Goal: Contribute content: Contribute content

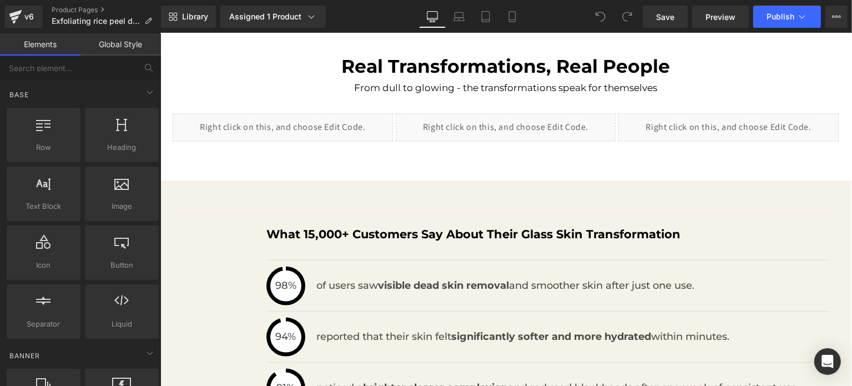
scroll to position [1110, 0]
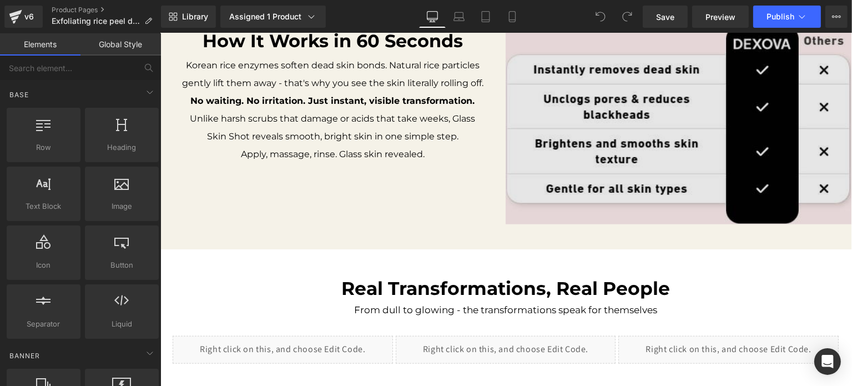
click at [689, 176] on img at bounding box center [678, 124] width 346 height 199
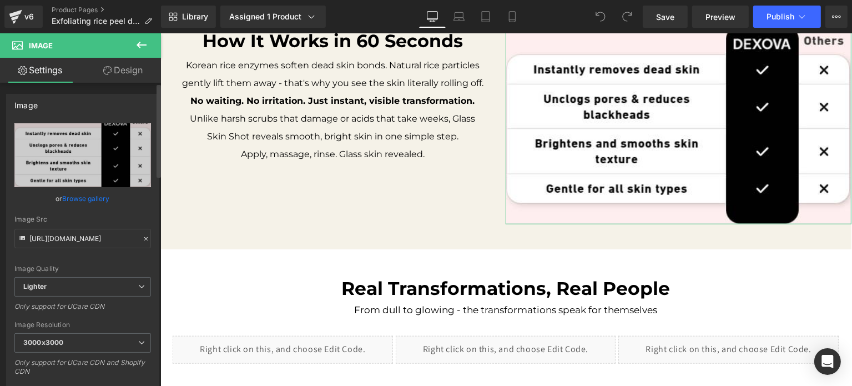
click at [7, 148] on div "[URL][DOMAIN_NAME] Replace Image Upload image or Browse gallery Image Src [URL]…" at bounding box center [83, 267] width 152 height 289
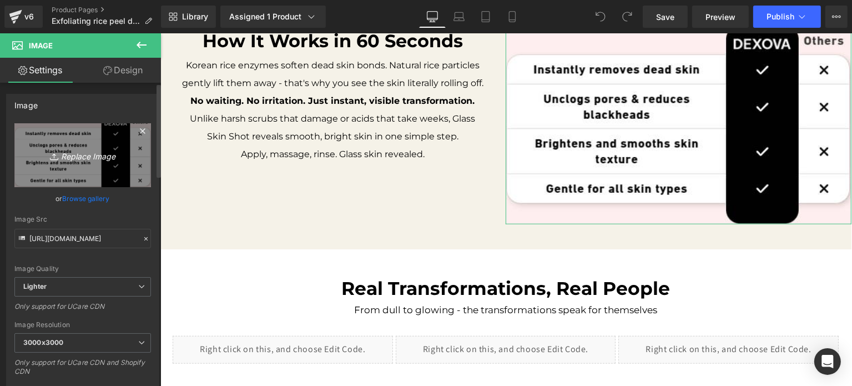
click at [62, 159] on icon "Replace Image" at bounding box center [82, 155] width 89 height 14
type input "C:\fakepath\pschart.png"
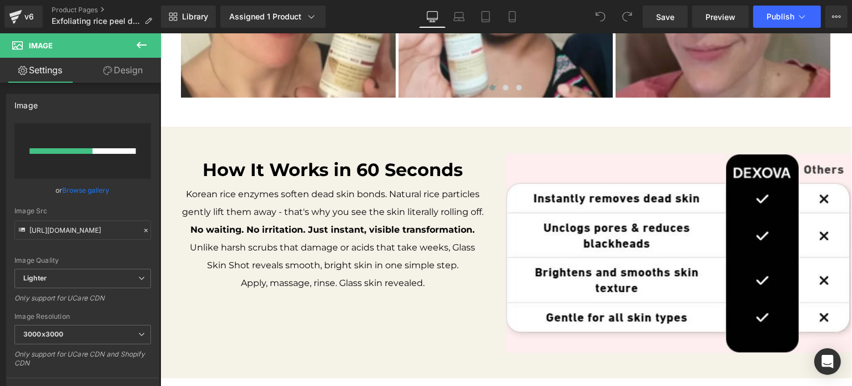
scroll to position [1013, 0]
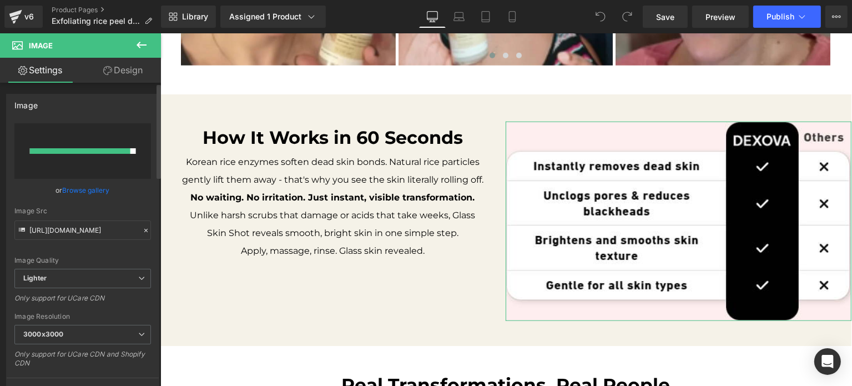
click at [69, 148] on div at bounding box center [80, 151] width 100 height 6
click at [99, 188] on link "Browse gallery" at bounding box center [86, 189] width 47 height 19
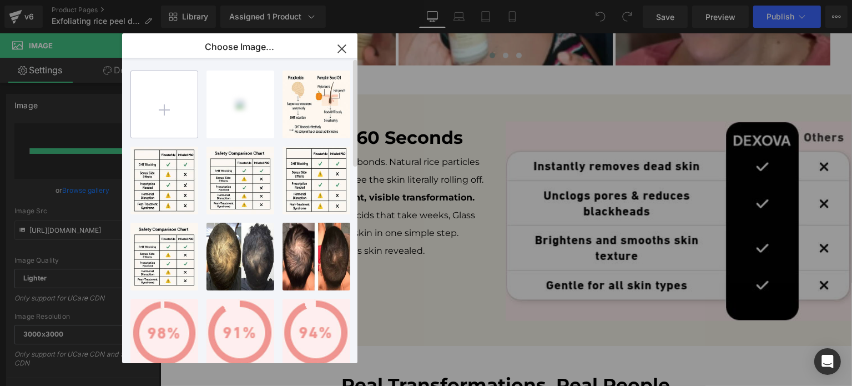
click at [171, 102] on input "file" at bounding box center [164, 104] width 67 height 67
type input "C:\fakepath\pschart.png"
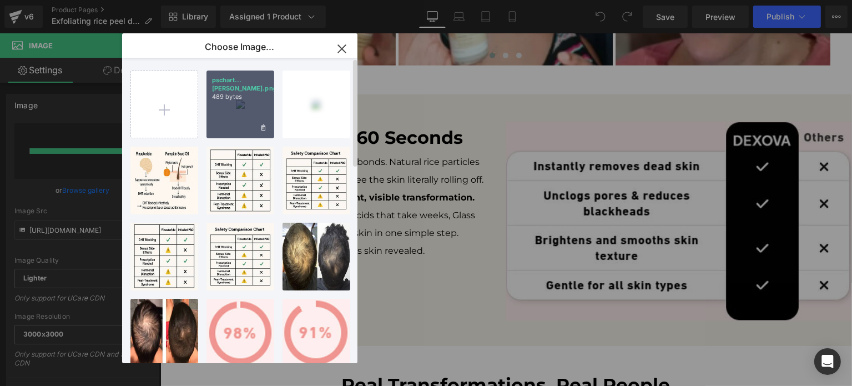
click at [229, 105] on div "pschart...[PERSON_NAME].png 489 bytes" at bounding box center [240, 104] width 68 height 68
type input "[URL][DOMAIN_NAME]"
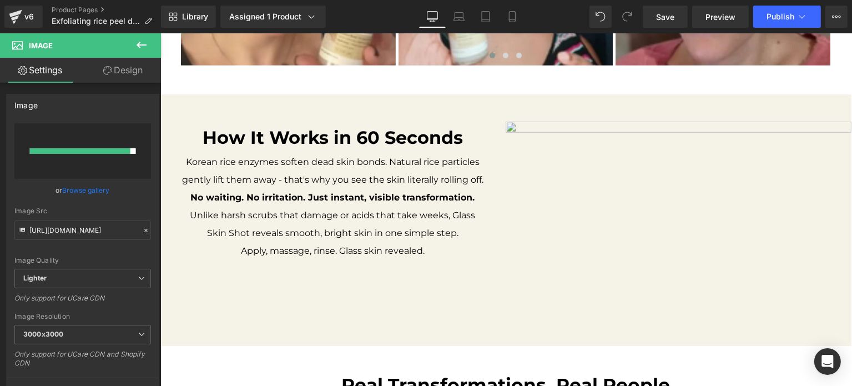
click at [139, 48] on icon at bounding box center [141, 44] width 13 height 13
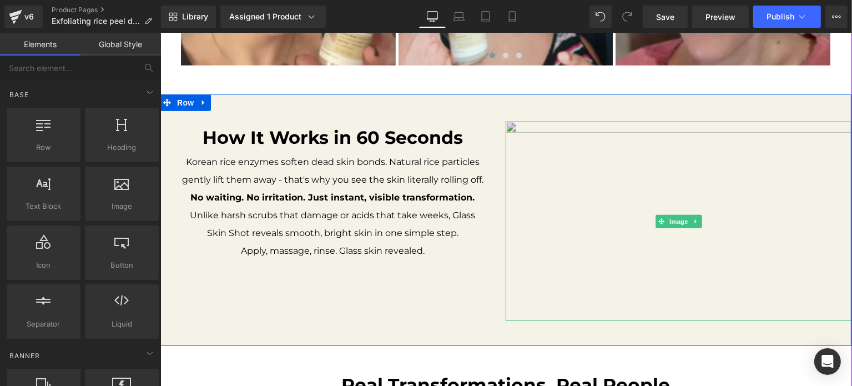
click at [669, 209] on img at bounding box center [678, 221] width 346 height 199
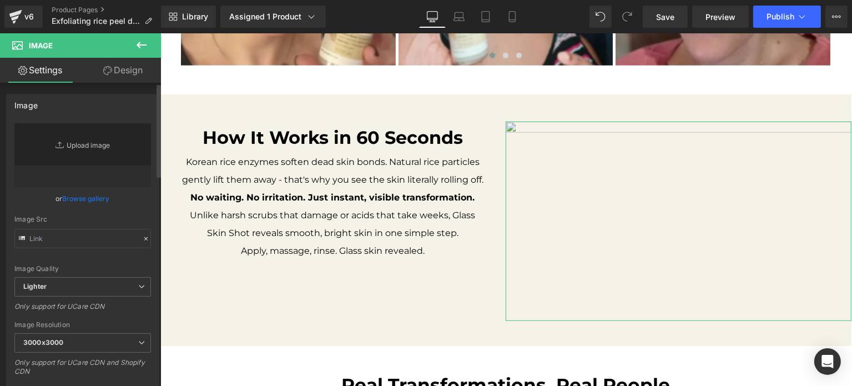
click at [98, 145] on link "Replace Image" at bounding box center [82, 155] width 137 height 64
type input "C:\fakepath\pschart.png"
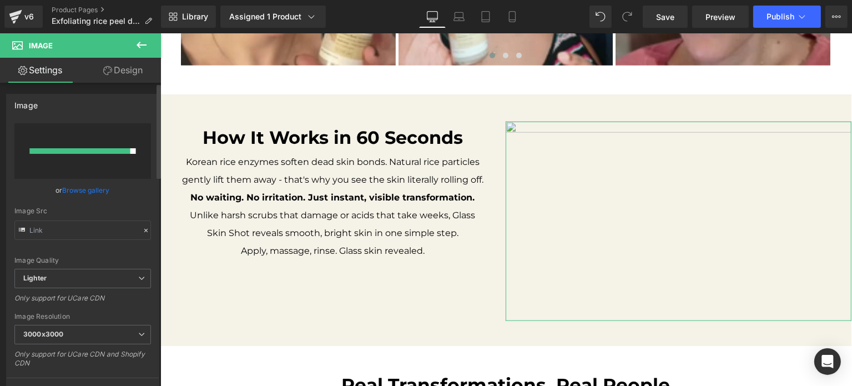
click at [108, 165] on input "file" at bounding box center [82, 151] width 137 height 56
type input "C:\fakepath\PSchart (2).png"
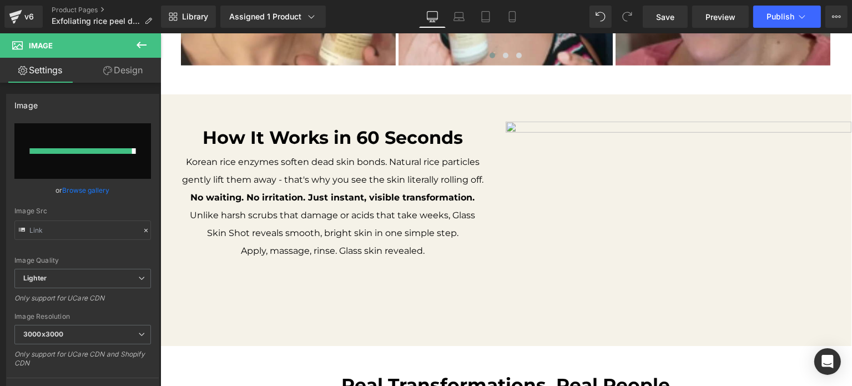
type input "[URL][DOMAIN_NAME]"
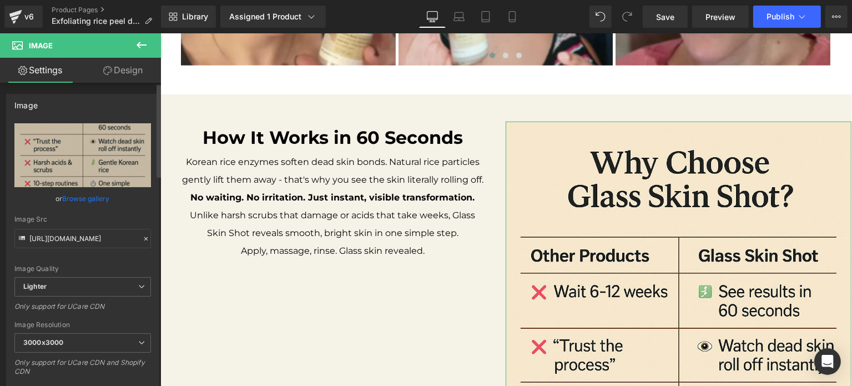
scroll to position [222, 0]
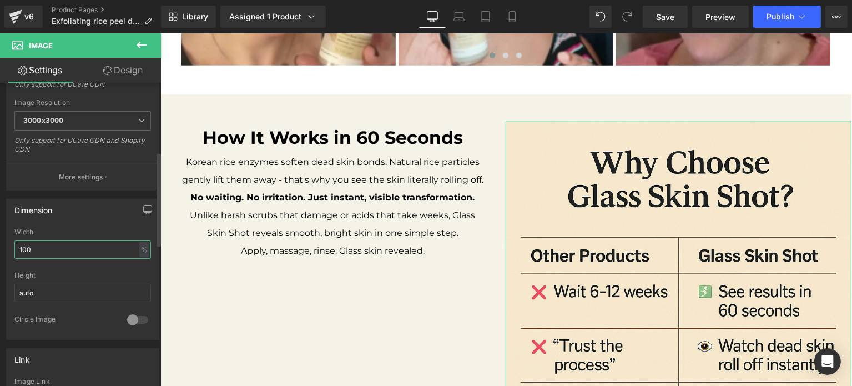
click at [91, 249] on input "100" at bounding box center [82, 249] width 137 height 18
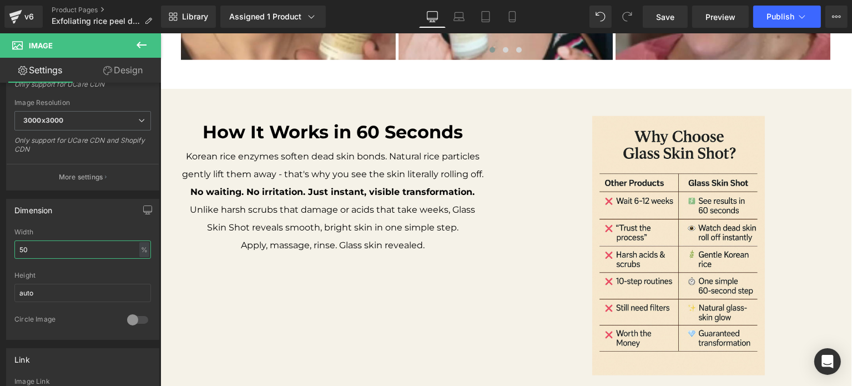
scroll to position [1031, 0]
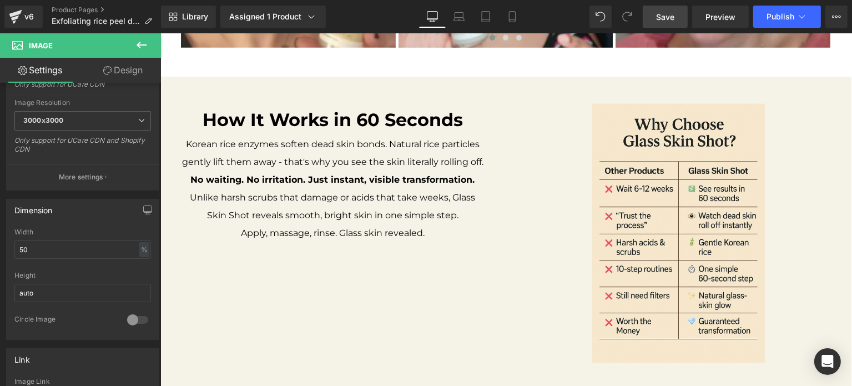
click at [660, 16] on span "Save" at bounding box center [665, 17] width 18 height 12
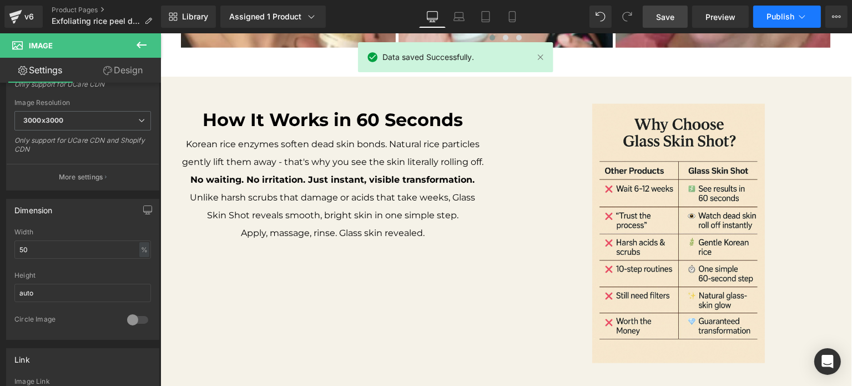
click at [775, 14] on span "Publish" at bounding box center [780, 16] width 28 height 9
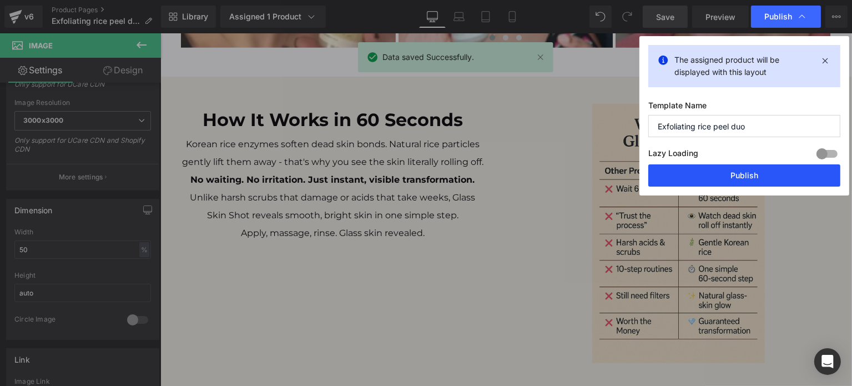
drag, startPoint x: 750, startPoint y: 175, endPoint x: 554, endPoint y: 133, distance: 200.4
click at [750, 175] on button "Publish" at bounding box center [744, 175] width 192 height 22
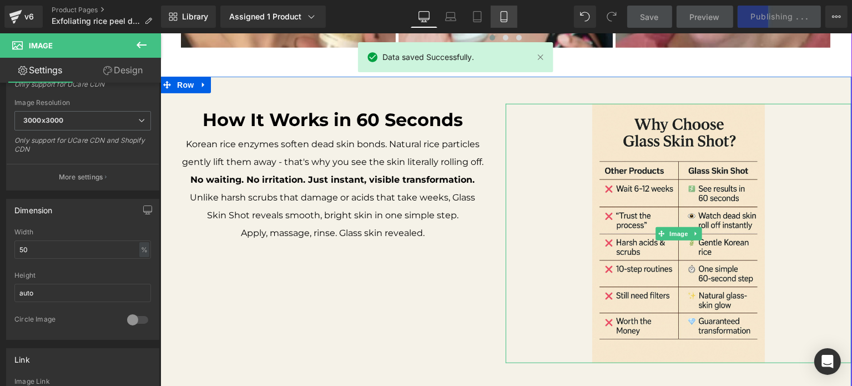
click at [497, 20] on link "Mobile" at bounding box center [504, 17] width 27 height 22
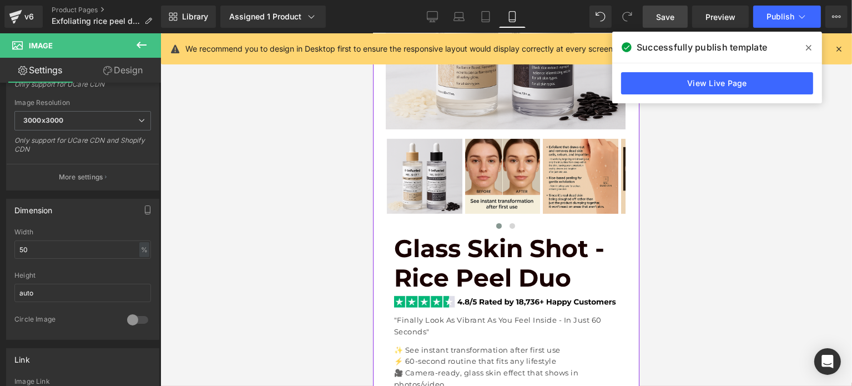
scroll to position [444, 0]
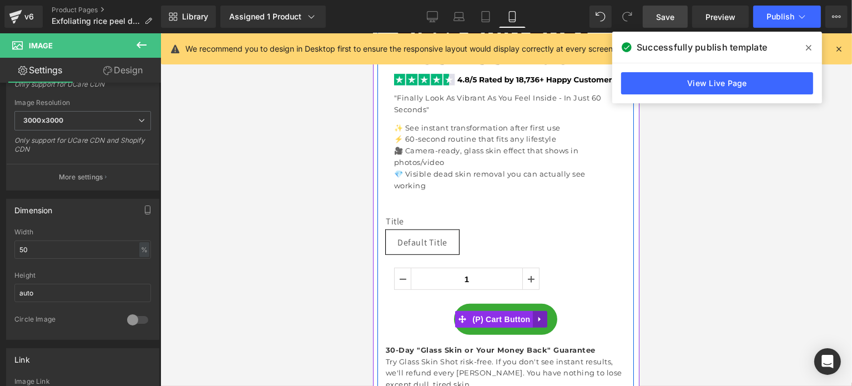
click at [538, 315] on icon at bounding box center [540, 319] width 8 height 8
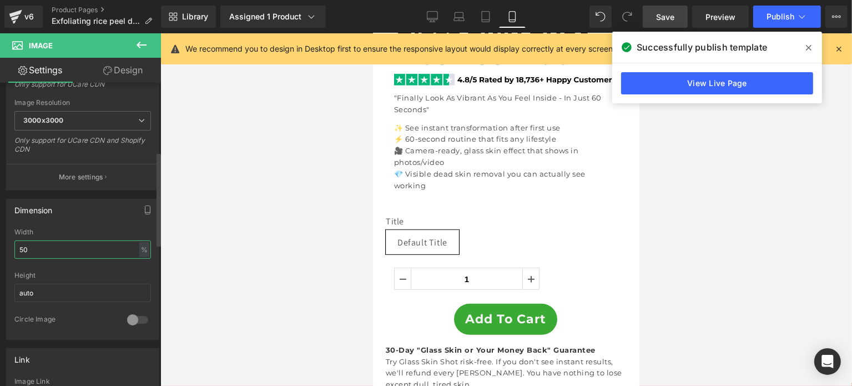
click at [95, 248] on input "50" at bounding box center [82, 249] width 137 height 18
type input "65"
click at [109, 223] on div "Dimension 65% Width 65 % % px auto Height auto 0 Circle Image" at bounding box center [82, 269] width 153 height 141
click at [107, 266] on div at bounding box center [82, 267] width 137 height 7
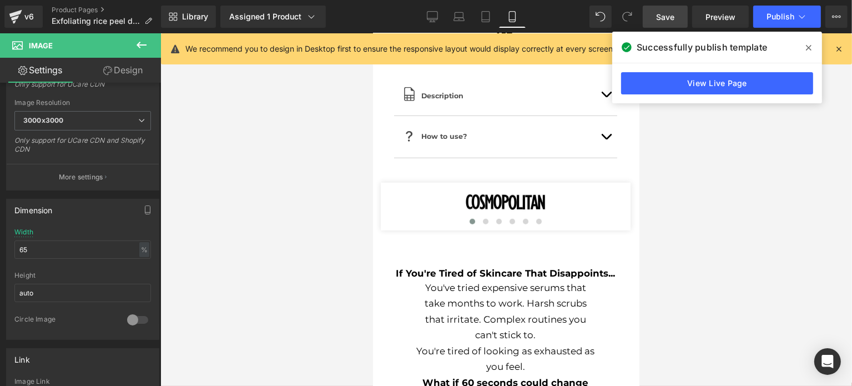
scroll to position [666, 0]
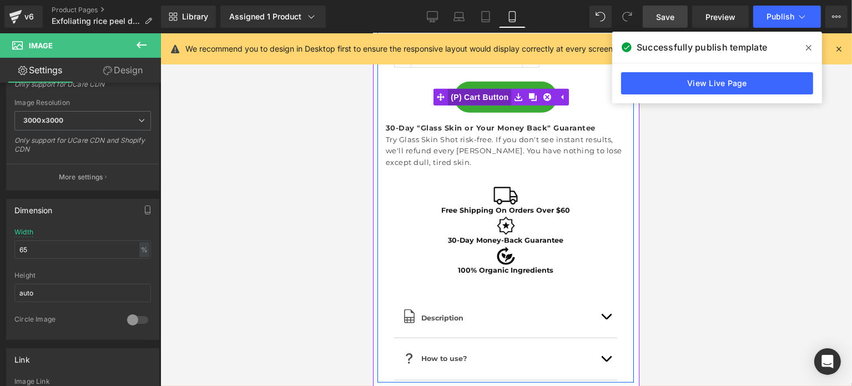
click at [494, 90] on span "(P) Cart Button" at bounding box center [478, 97] width 63 height 17
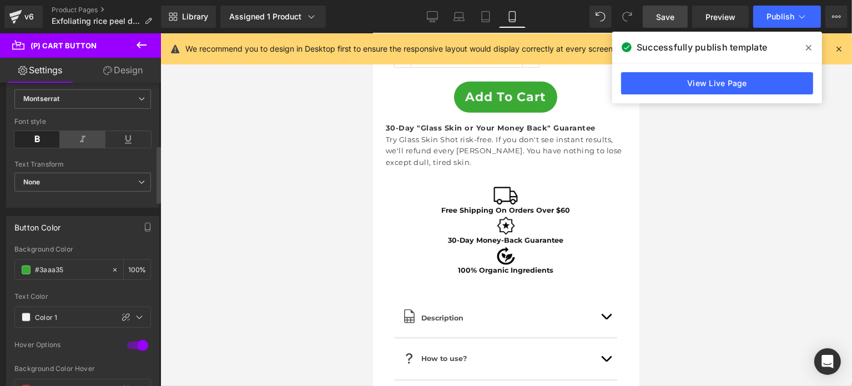
scroll to position [222, 0]
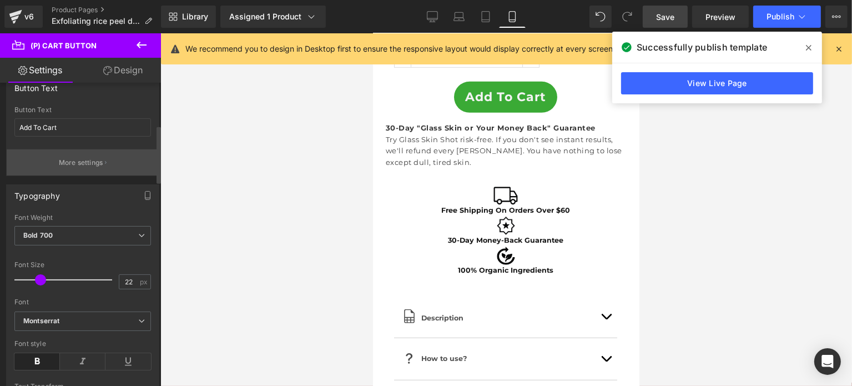
click at [66, 166] on p "More settings" at bounding box center [81, 163] width 44 height 10
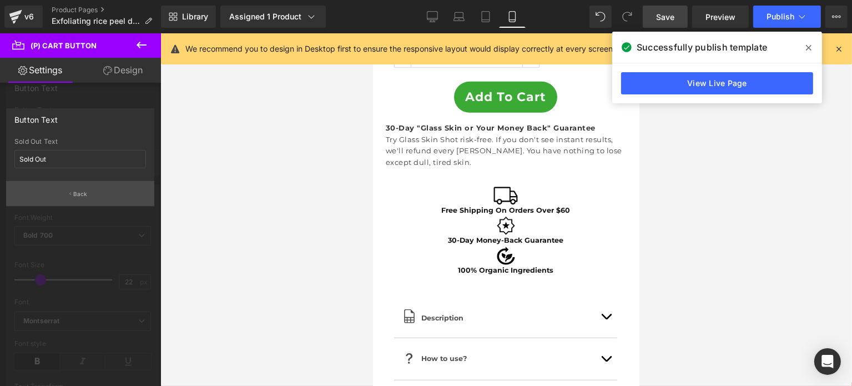
click at [83, 192] on p "Back" at bounding box center [80, 194] width 14 height 8
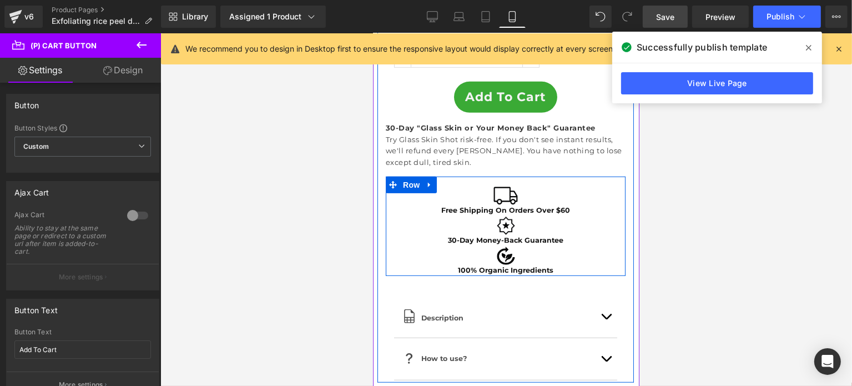
scroll to position [444, 0]
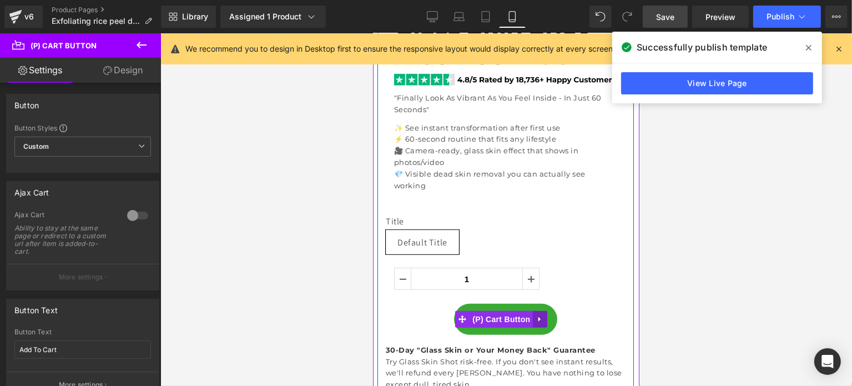
click at [541, 315] on icon at bounding box center [540, 319] width 8 height 8
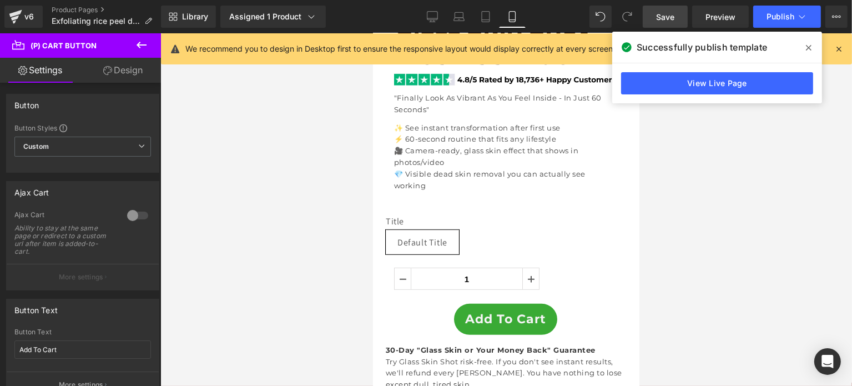
click at [124, 69] on link "Design" at bounding box center [123, 70] width 80 height 25
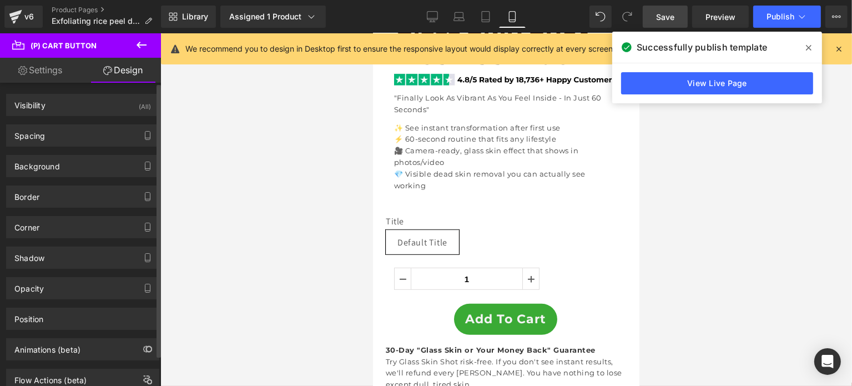
type input "10"
type input "0"
type input "5"
type input "0"
type input "15"
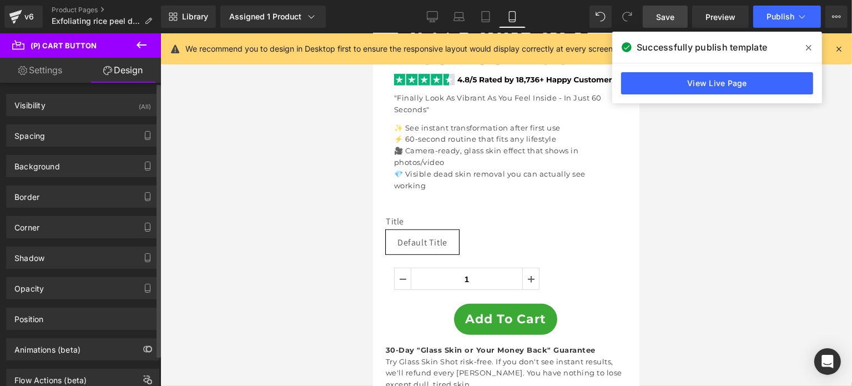
type input "20"
type input "15"
type input "20"
click at [57, 148] on div "Background Color & Image color rgba(58, 170, 53, 1) Color #3aaa35 100 % Image R…" at bounding box center [83, 162] width 166 height 31
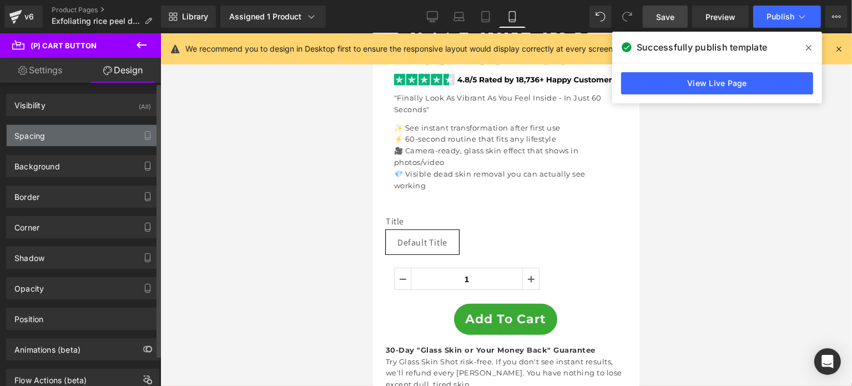
click at [56, 139] on div "Spacing" at bounding box center [83, 135] width 152 height 21
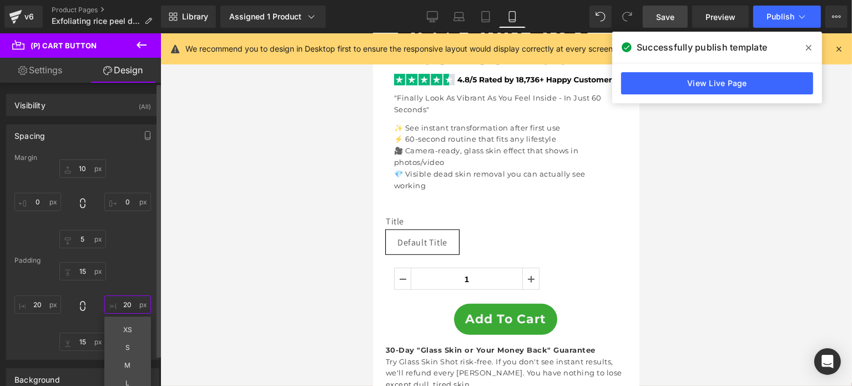
click at [125, 303] on input "20" at bounding box center [127, 304] width 47 height 18
type input "M"
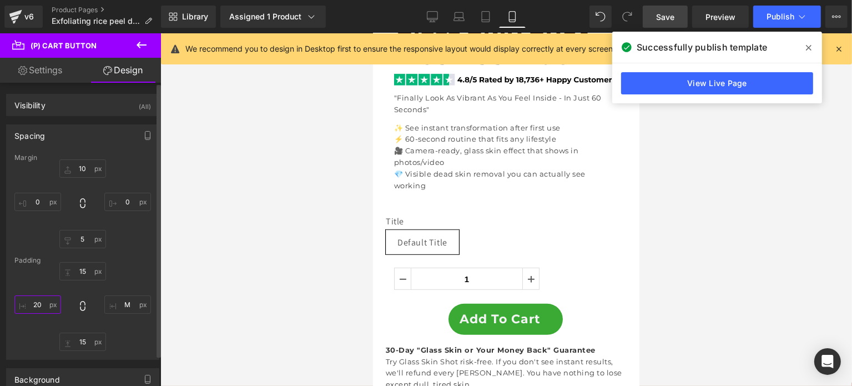
click at [52, 307] on input "20" at bounding box center [37, 304] width 47 height 18
type input "M"
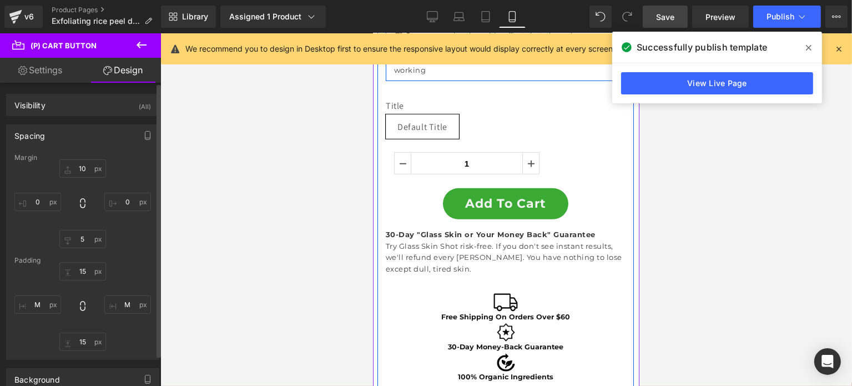
scroll to position [666, 0]
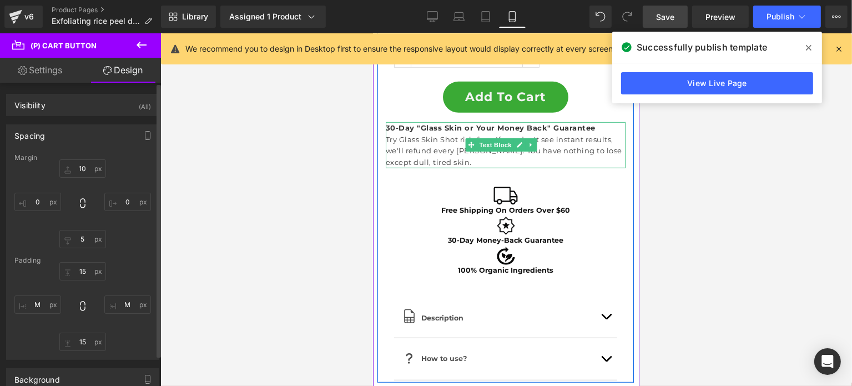
click at [452, 134] on p "Try Glass Skin Shot risk-free. If you don't see instant results, we'll refund e…" at bounding box center [505, 151] width 240 height 34
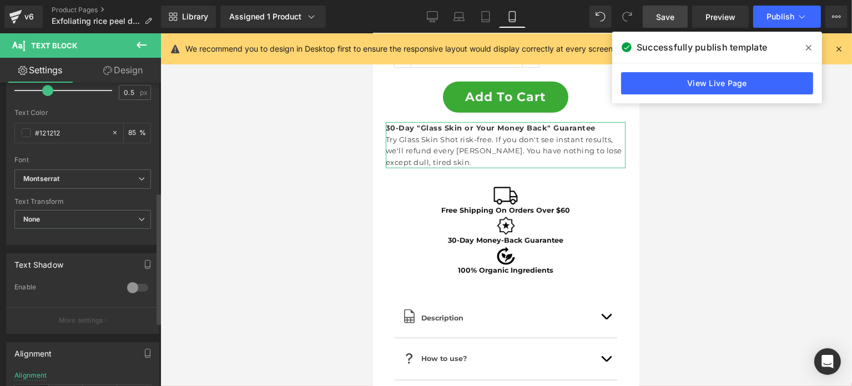
scroll to position [397, 0]
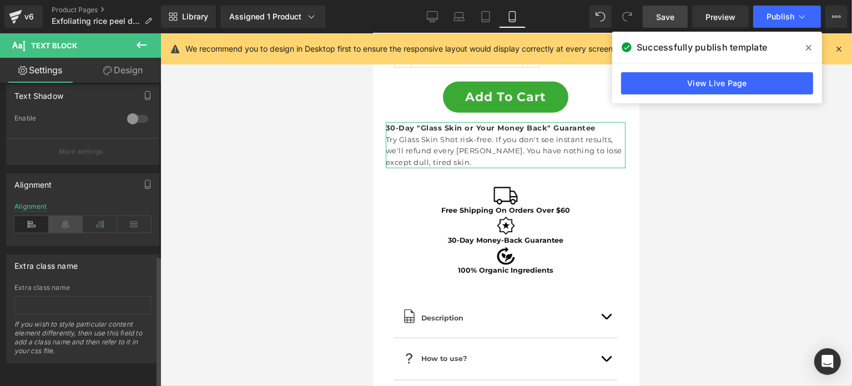
click at [73, 217] on icon at bounding box center [66, 224] width 34 height 17
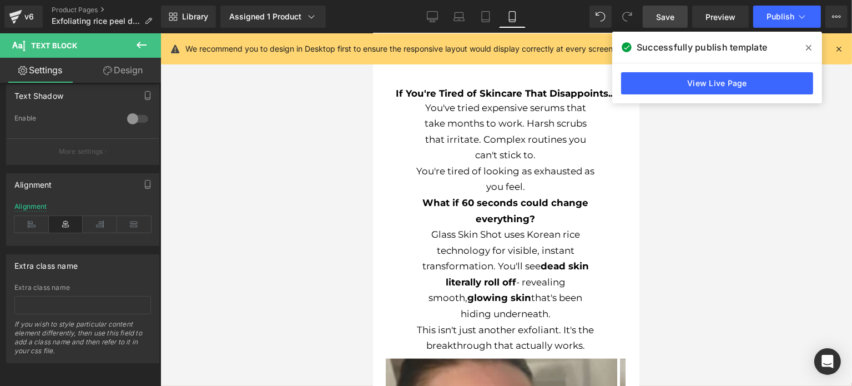
scroll to position [1095, 0]
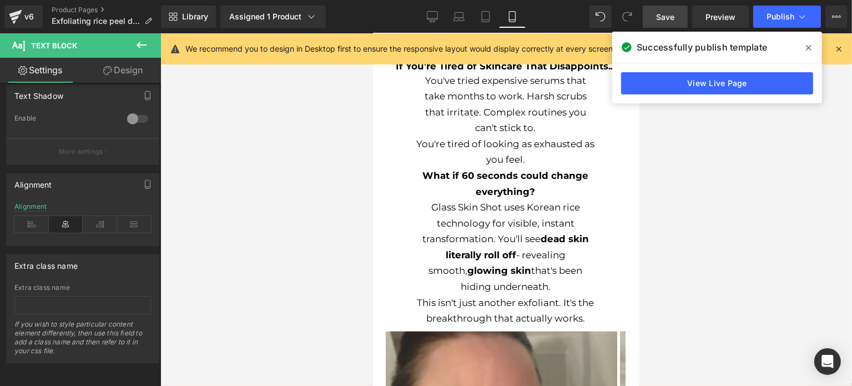
click at [530, 170] on strong "What if 60 seconds could change everything?" at bounding box center [505, 183] width 166 height 27
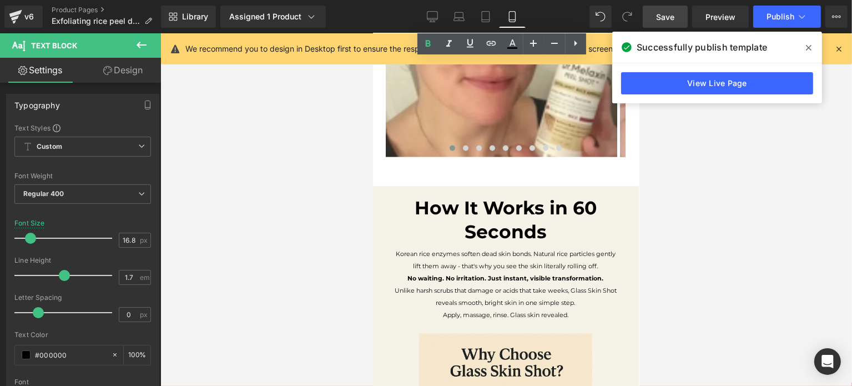
scroll to position [1506, 0]
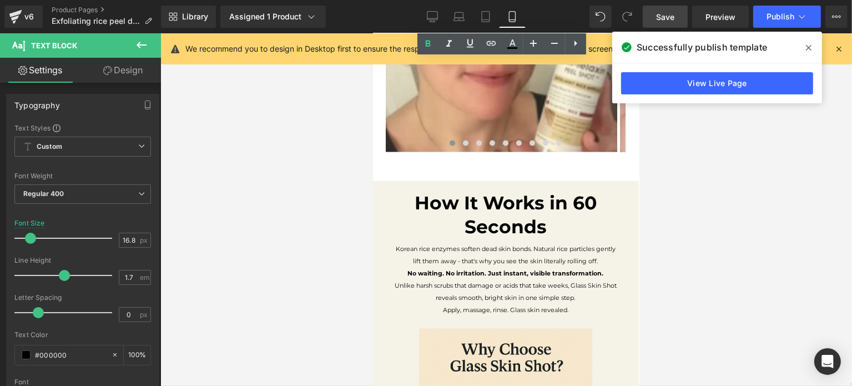
click at [521, 289] on span "Text Block" at bounding box center [539, 295] width 37 height 13
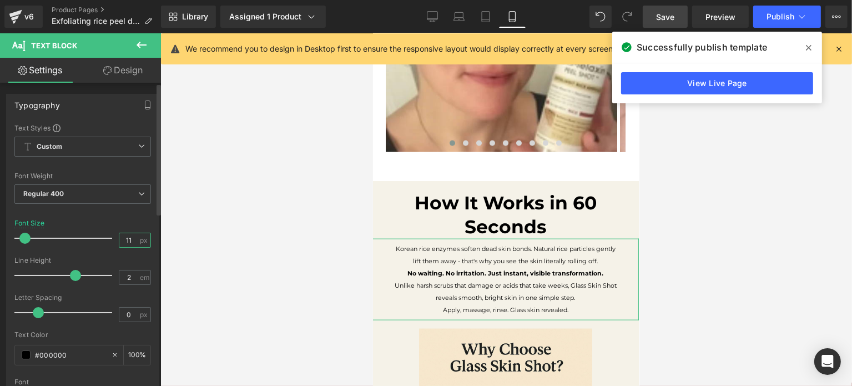
click at [127, 241] on input "11" at bounding box center [128, 240] width 19 height 14
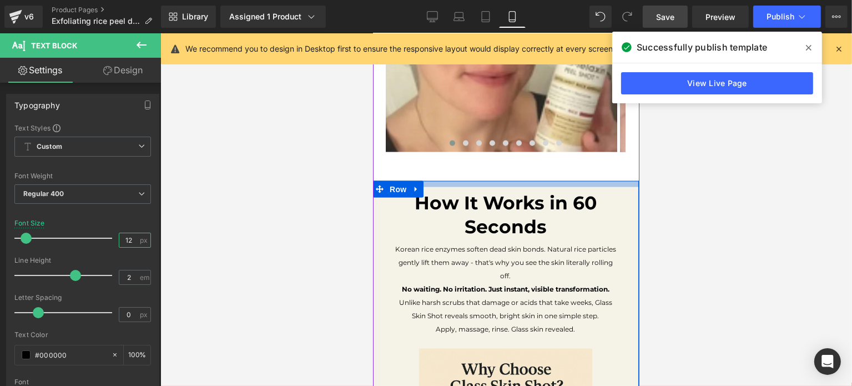
type input "13"
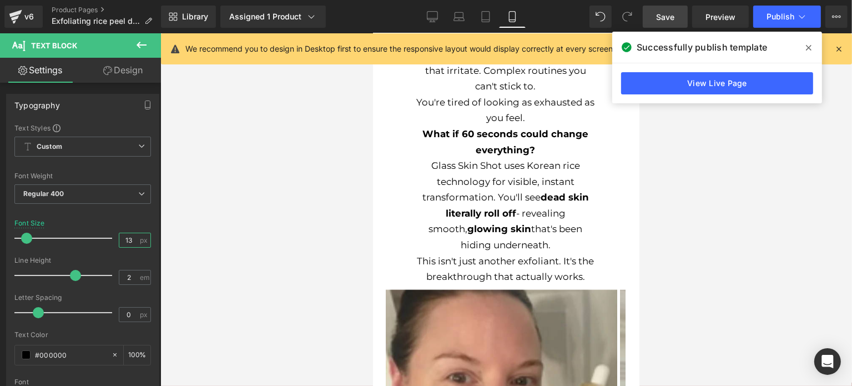
scroll to position [1142, 0]
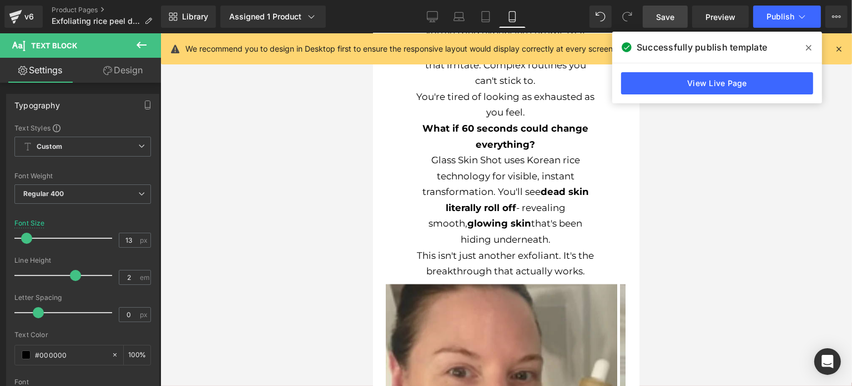
click at [526, 171] on p "Glass Skin Shot uses Korean rice technology for visible, instant transformation…" at bounding box center [505, 199] width 178 height 95
click at [132, 238] on input "16.8" at bounding box center [128, 240] width 19 height 14
type input "13"
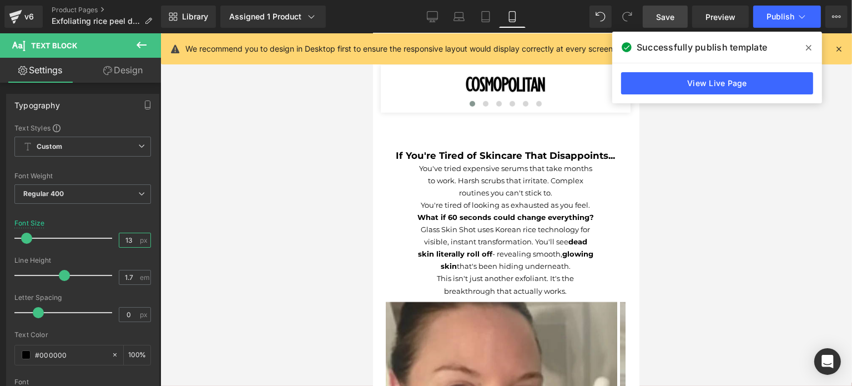
scroll to position [1032, 0]
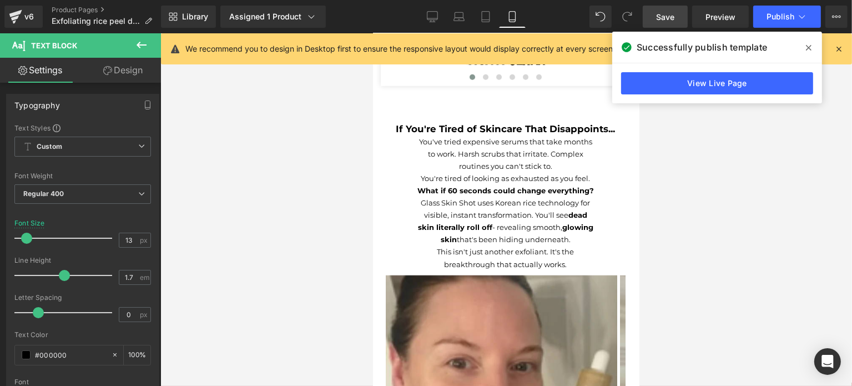
click at [527, 154] on p "You've tried expensive serums that take months to work. Harsh scrubs that irrit…" at bounding box center [505, 153] width 178 height 37
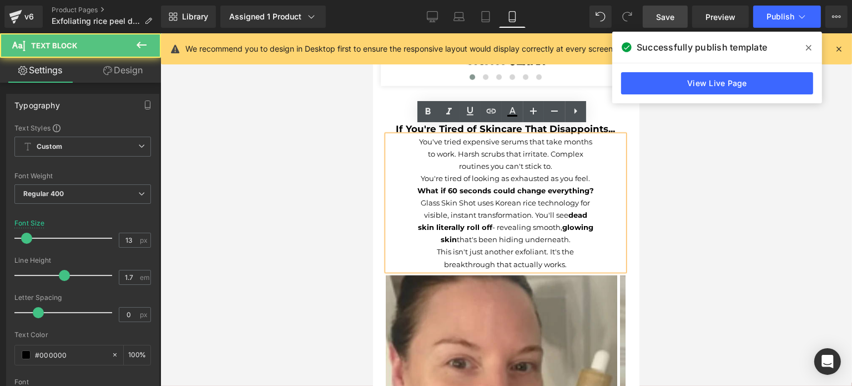
click at [572, 155] on p "You've tried expensive serums that take months to work. Harsh scrubs that irrit…" at bounding box center [505, 153] width 178 height 37
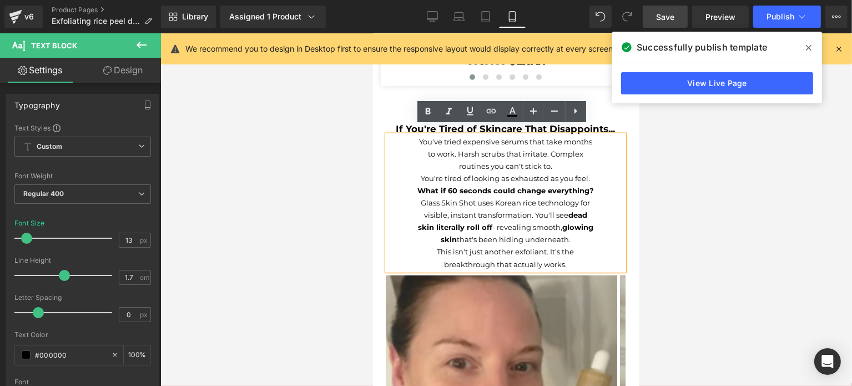
click at [290, 173] on div at bounding box center [506, 209] width 692 height 352
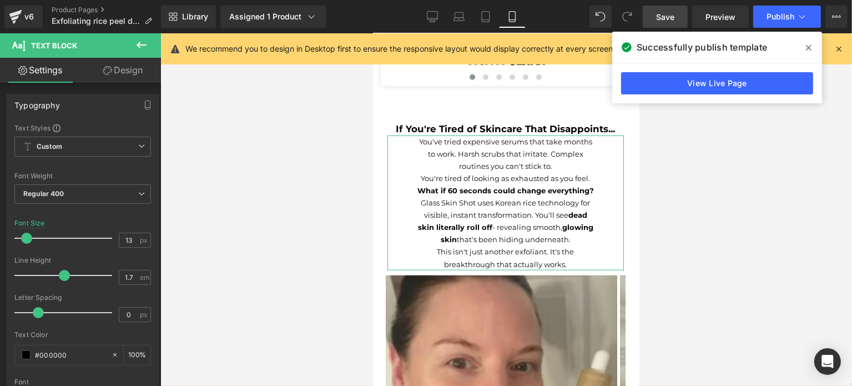
drag, startPoint x: 134, startPoint y: 78, endPoint x: 95, endPoint y: 179, distance: 108.7
click at [134, 78] on link "Design" at bounding box center [123, 70] width 80 height 25
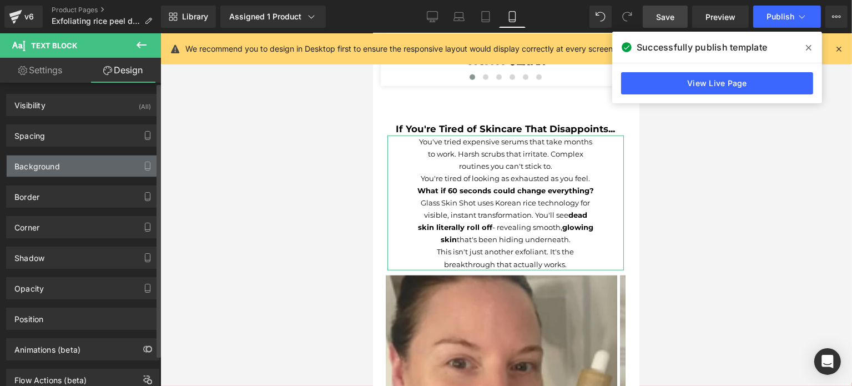
type input "0"
type input "18"
type input "0"
type input "18"
type input "0"
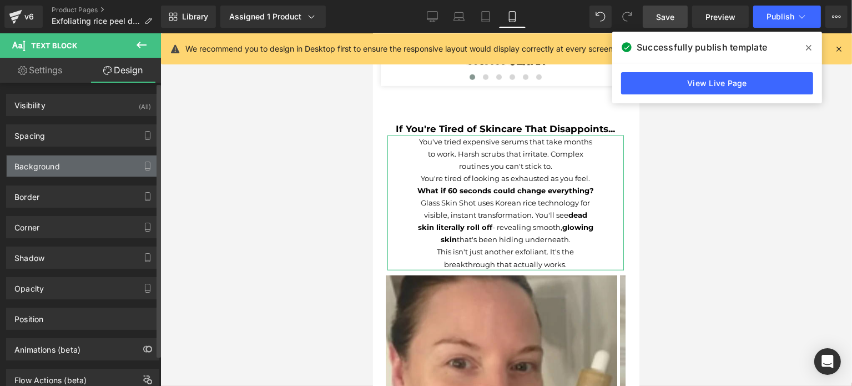
type input "L"
type input "0"
type input "L"
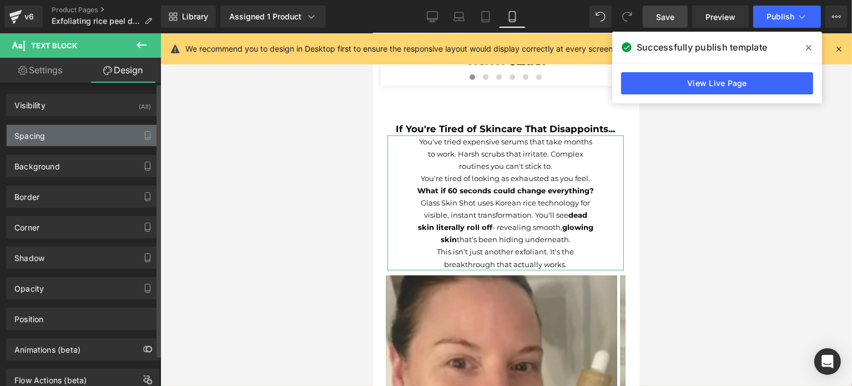
click at [51, 138] on div "Spacing" at bounding box center [83, 135] width 152 height 21
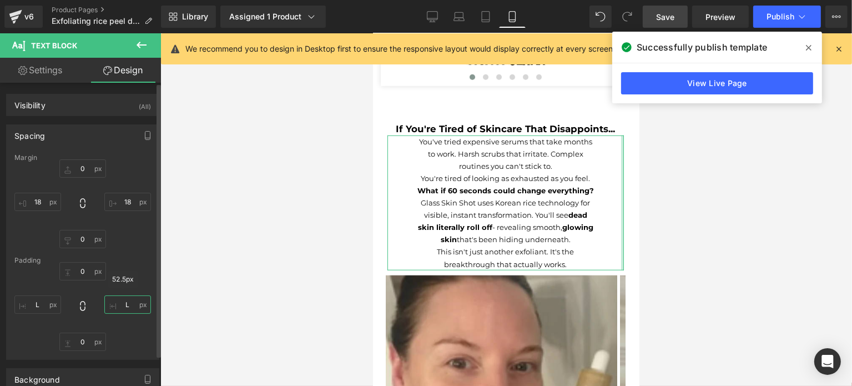
click at [122, 303] on input "L" at bounding box center [127, 304] width 47 height 18
type input "M"
click at [37, 300] on input "L" at bounding box center [37, 304] width 47 height 18
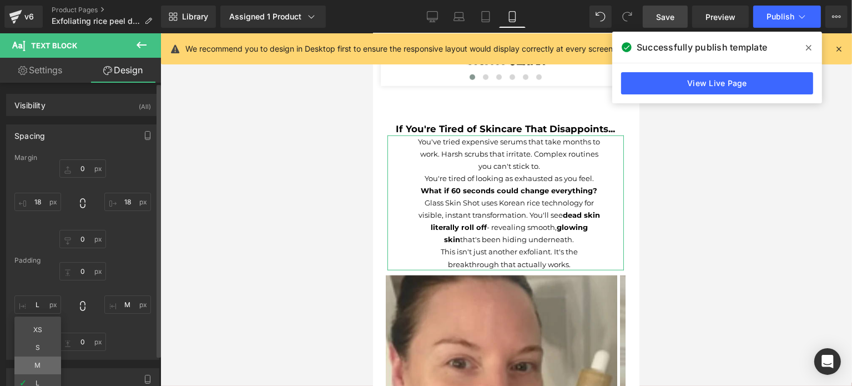
type input "M"
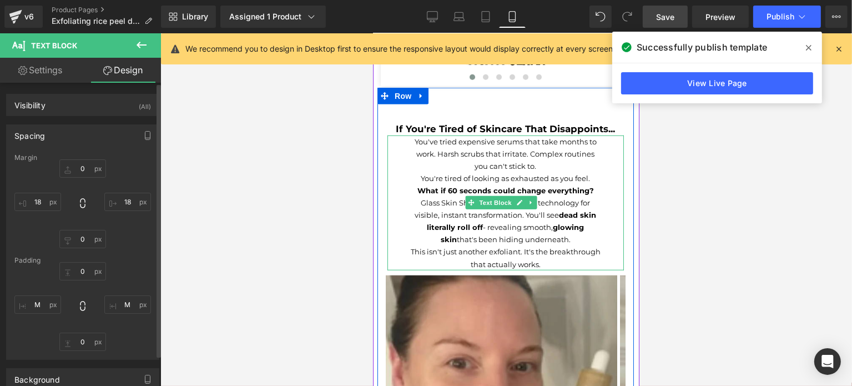
click at [543, 155] on p "You've tried expensive serums that take months to work. Harsh scrubs that irrit…" at bounding box center [505, 153] width 192 height 37
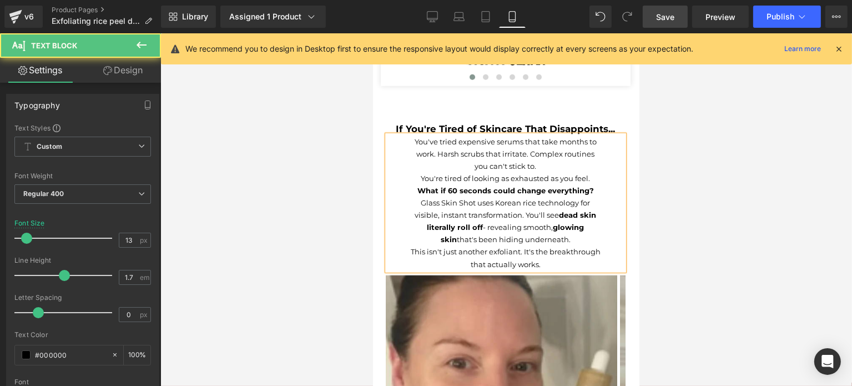
click at [585, 172] on p "You're tired of looking as exhausted as you feel." at bounding box center [505, 178] width 192 height 12
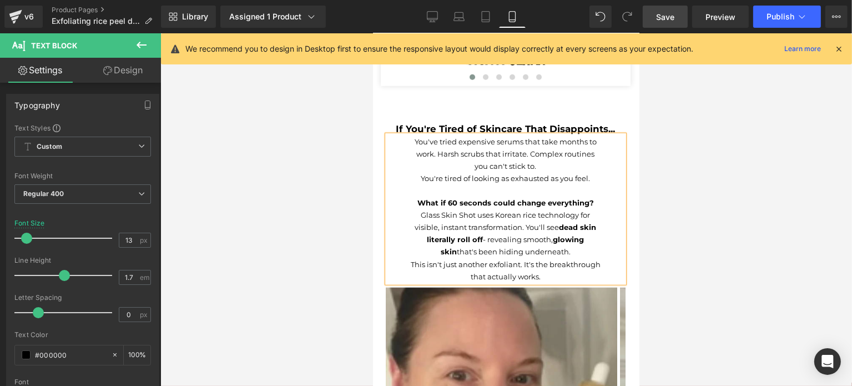
click at [461, 157] on p "You've tried expensive serums that take months to work. Harsh scrubs that irrit…" at bounding box center [505, 153] width 192 height 37
click at [659, 158] on div at bounding box center [506, 209] width 692 height 352
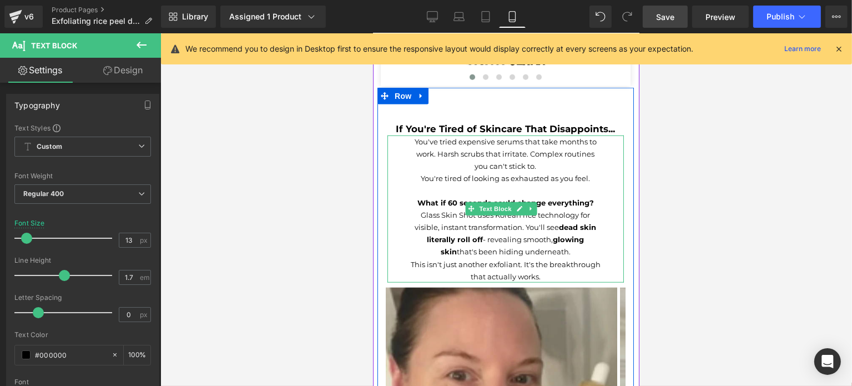
click at [545, 142] on p "You've tried expensive serums that take months to work. Harsh scrubs that irrit…" at bounding box center [505, 153] width 192 height 37
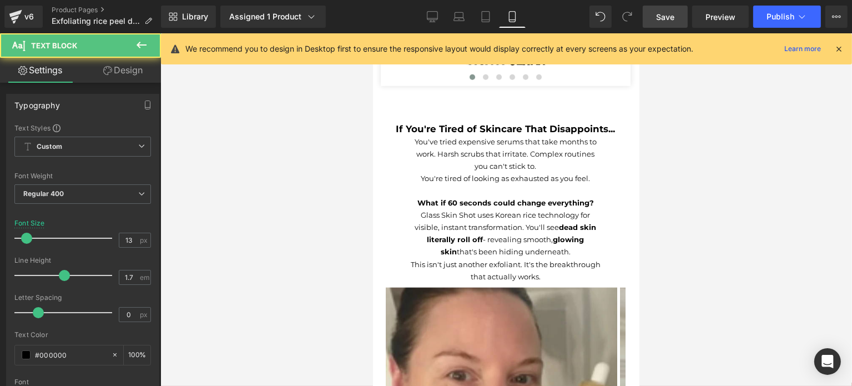
click at [138, 73] on link "Design" at bounding box center [123, 70] width 80 height 25
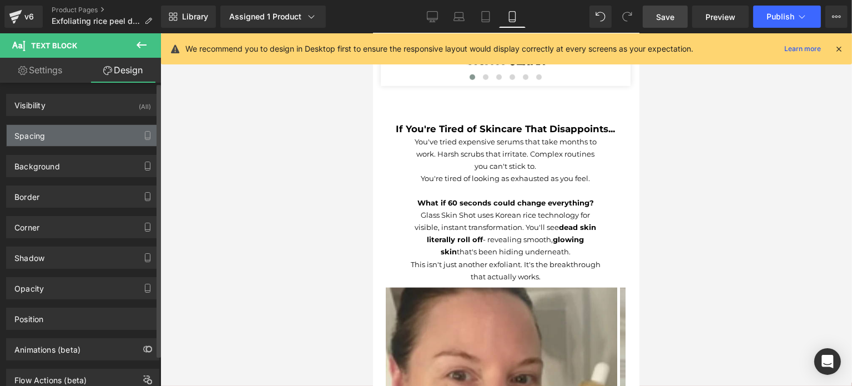
click at [67, 140] on div "Spacing" at bounding box center [83, 135] width 152 height 21
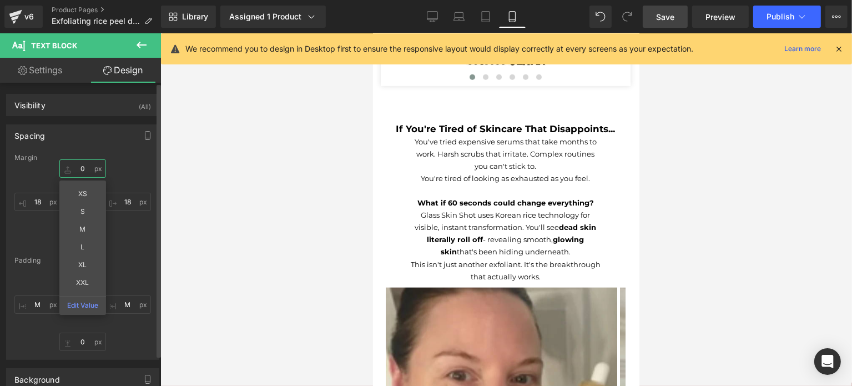
click at [83, 170] on input "0" at bounding box center [82, 168] width 47 height 18
type input "XS"
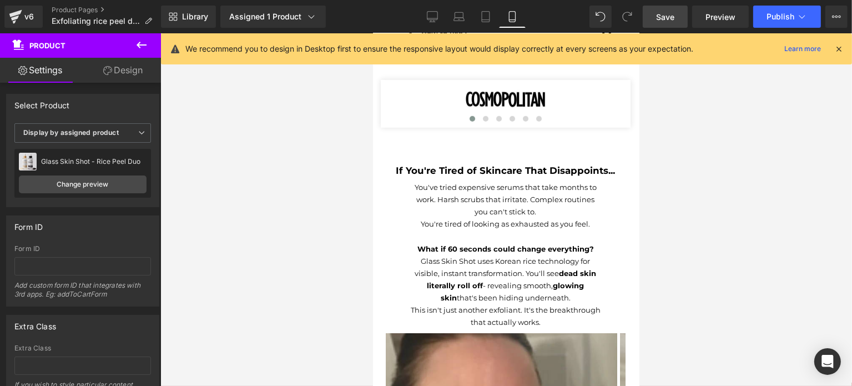
scroll to position [959, 0]
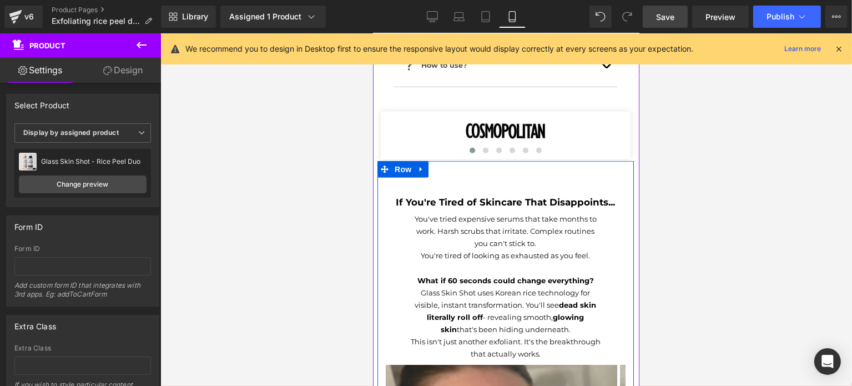
click at [543, 164] on div "If You're Tired of Skincare That Disappoints... Text Block You've tried expensi…" at bounding box center [505, 393] width 256 height 464
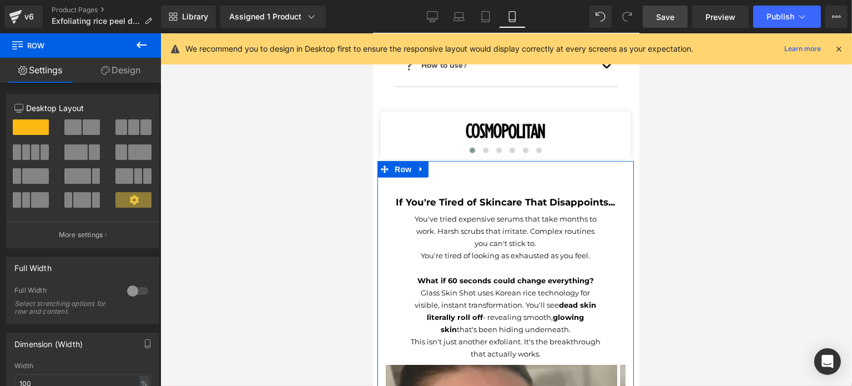
drag, startPoint x: 134, startPoint y: 79, endPoint x: 95, endPoint y: 169, distance: 97.9
click at [134, 79] on link "Design" at bounding box center [120, 70] width 80 height 25
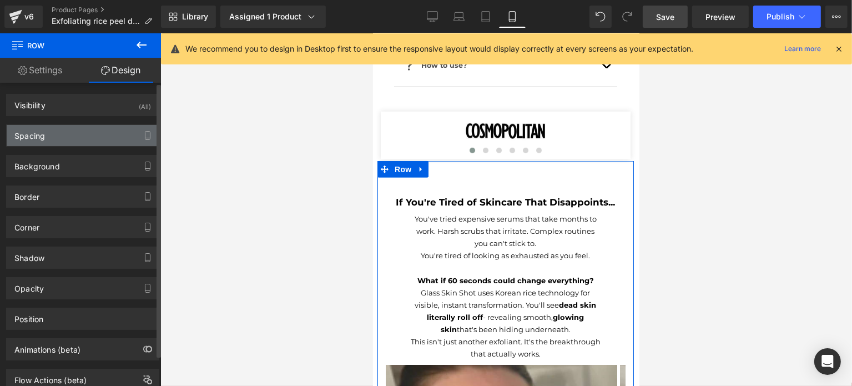
click at [68, 136] on div "Spacing" at bounding box center [83, 135] width 152 height 21
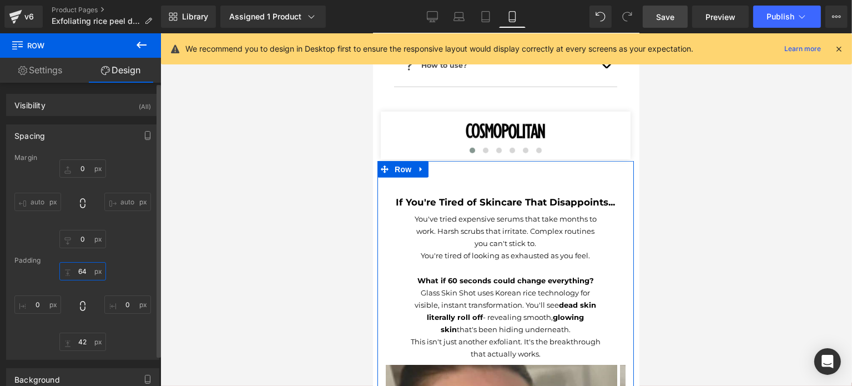
click at [89, 265] on input "64" at bounding box center [82, 271] width 47 height 18
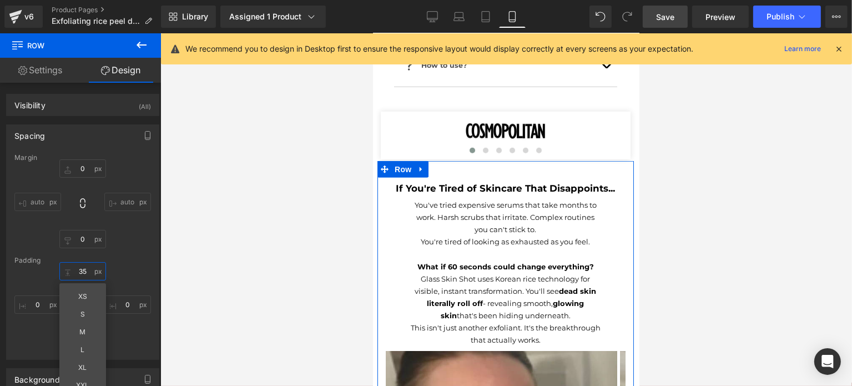
type input "34"
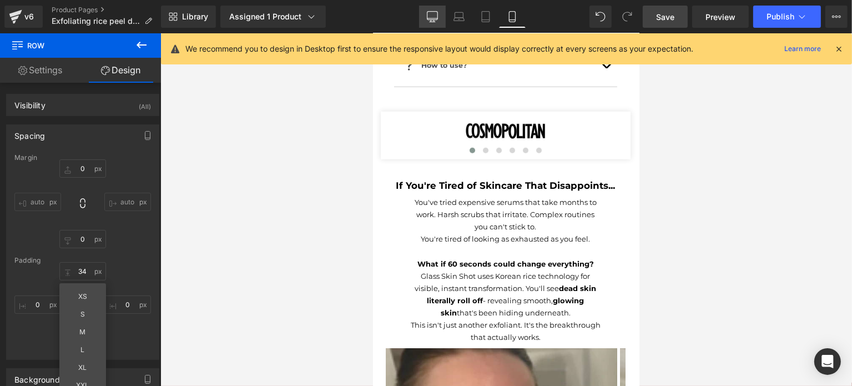
click at [427, 19] on icon at bounding box center [432, 16] width 11 height 11
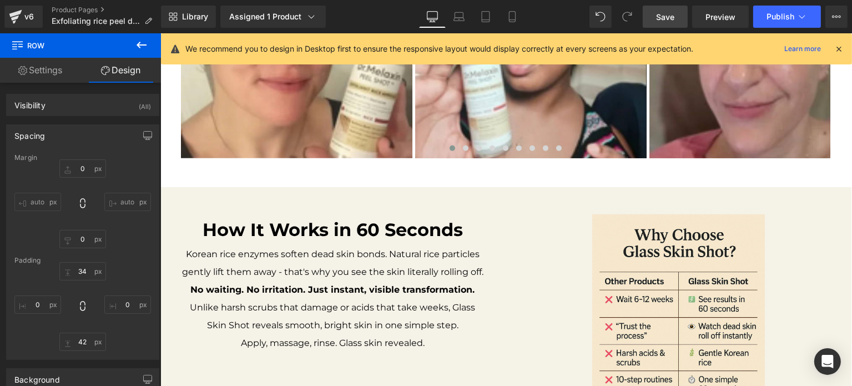
type input "0"
type input "64"
type input "0"
type input "42"
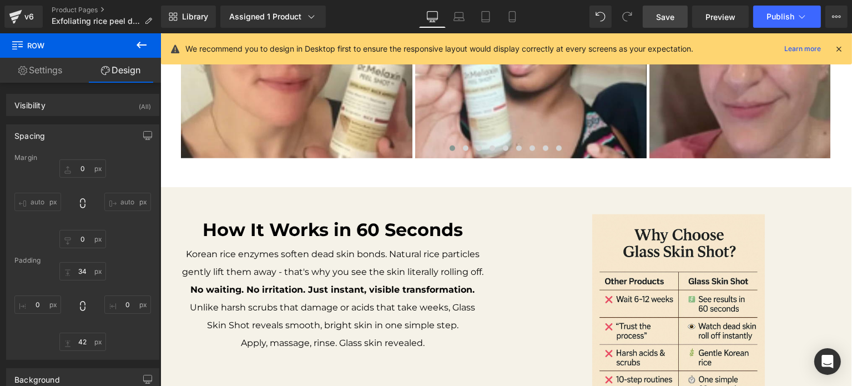
type input "0"
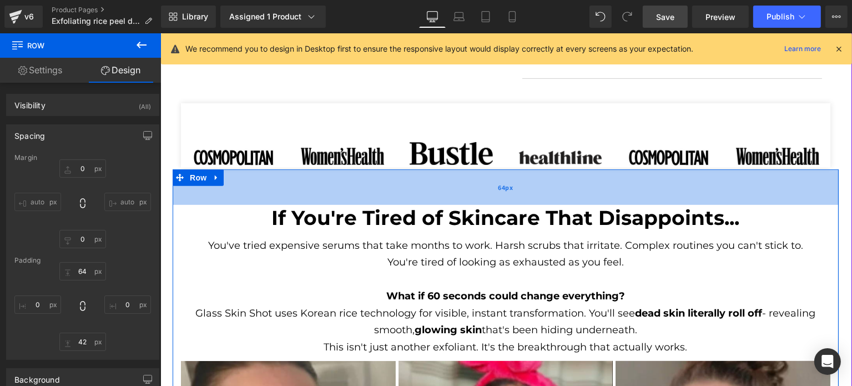
click at [497, 186] on span "64px" at bounding box center [504, 187] width 15 height 12
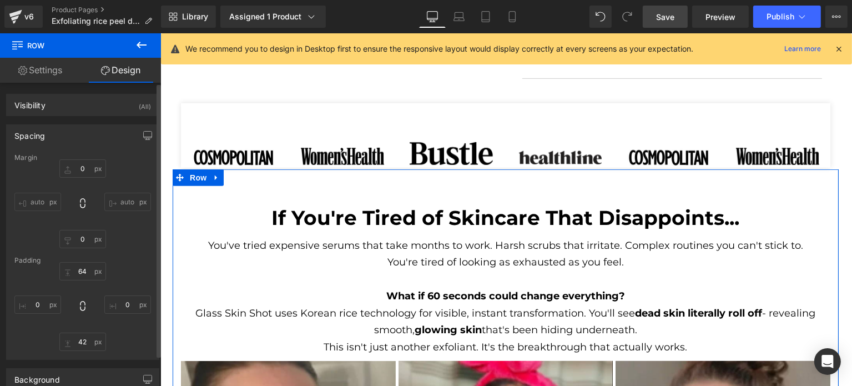
click at [81, 263] on div "Padding" at bounding box center [82, 260] width 137 height 8
click at [84, 268] on input "64" at bounding box center [82, 271] width 47 height 18
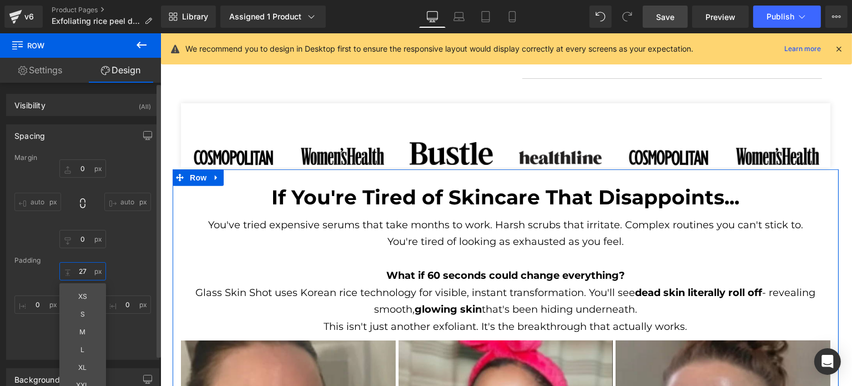
type input "26"
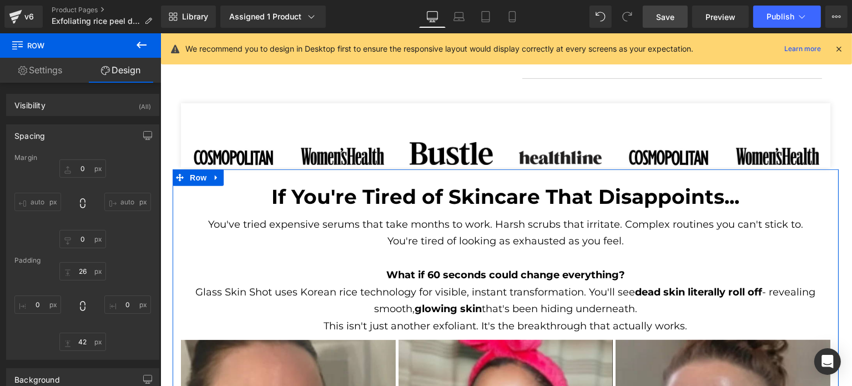
click at [138, 70] on link "Design" at bounding box center [120, 70] width 80 height 25
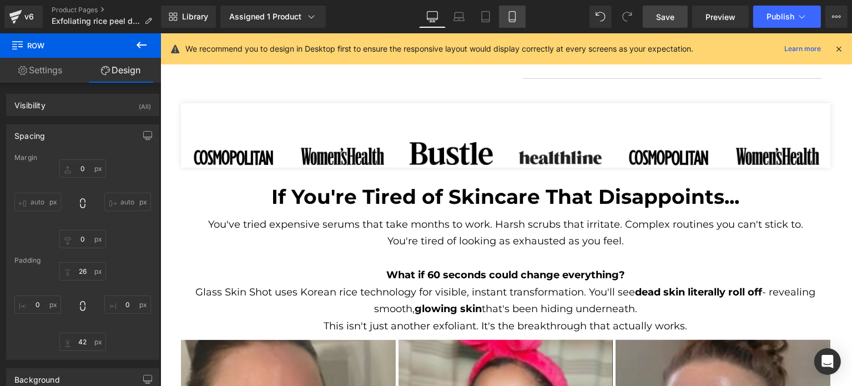
click at [509, 16] on icon at bounding box center [512, 16] width 11 height 11
type input "0"
type input "34"
type input "0"
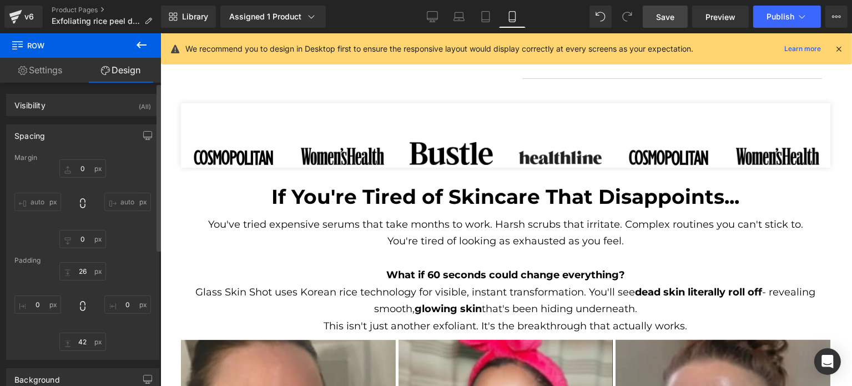
type input "42"
type input "0"
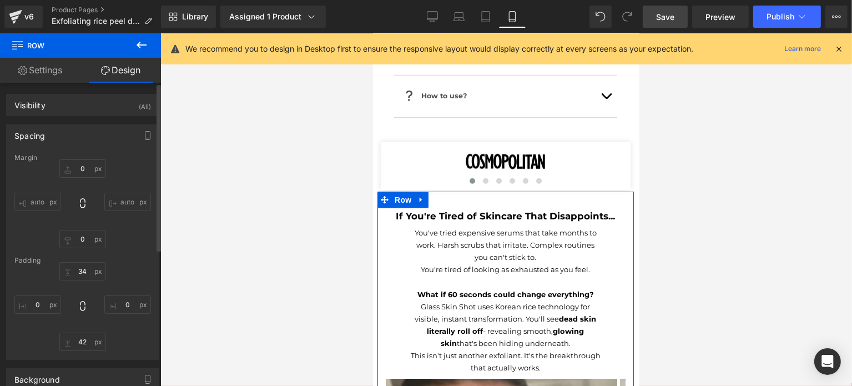
scroll to position [960, 0]
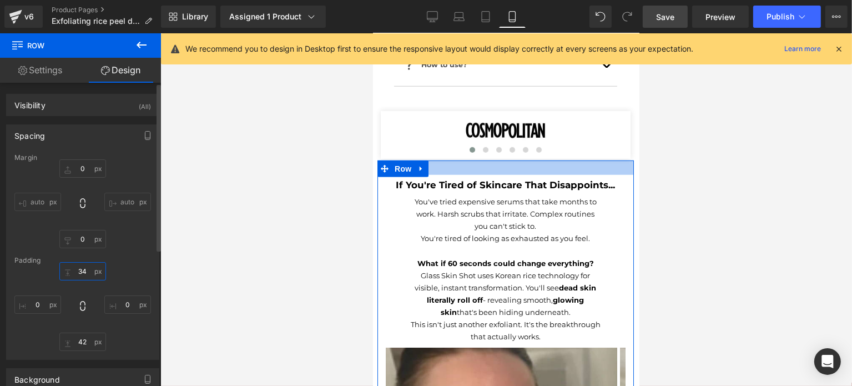
click at [73, 267] on input "34" at bounding box center [82, 271] width 47 height 18
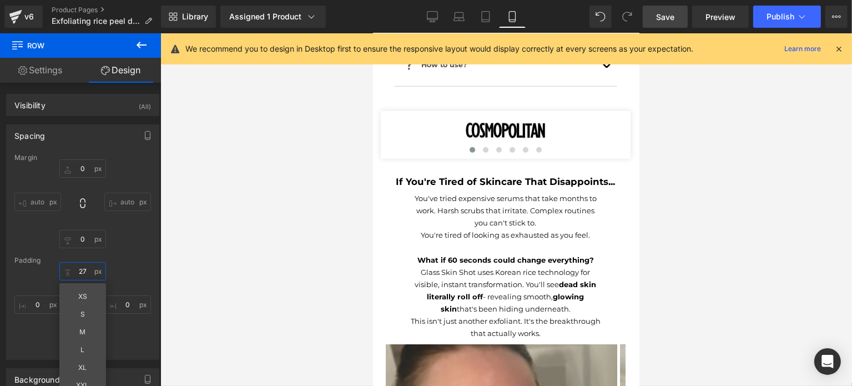
type input "26"
click at [680, 10] on link "Save" at bounding box center [665, 17] width 45 height 22
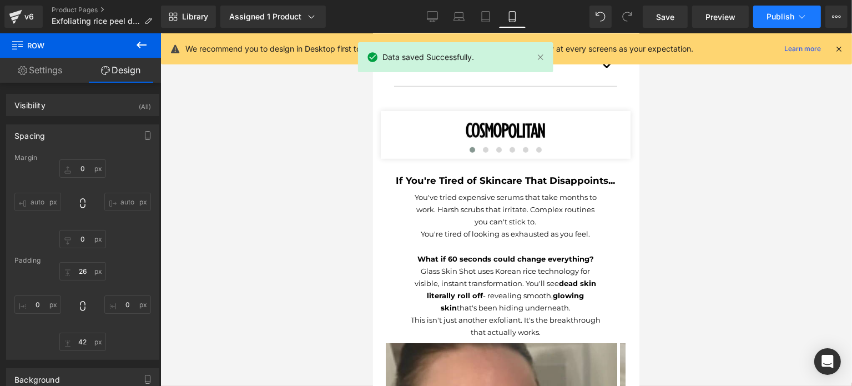
click at [773, 15] on span "Publish" at bounding box center [780, 16] width 28 height 9
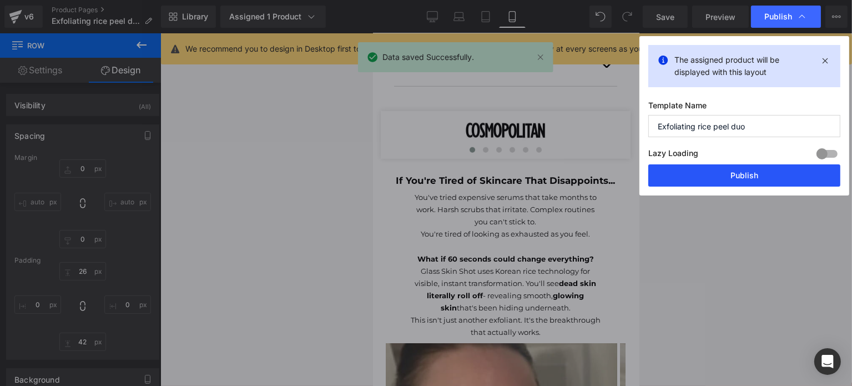
click at [714, 181] on button "Publish" at bounding box center [744, 175] width 192 height 22
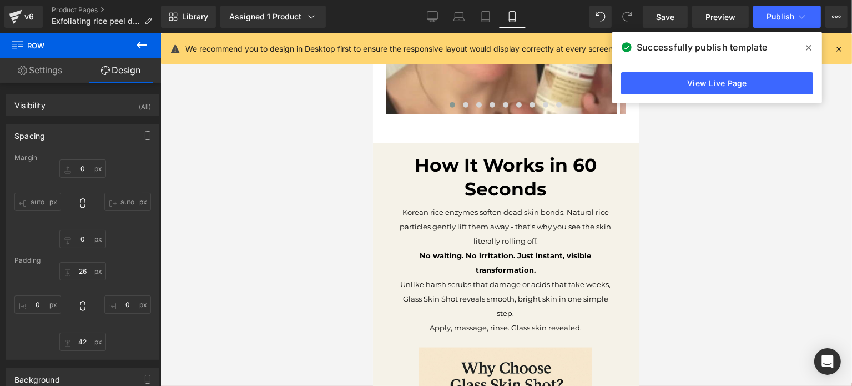
scroll to position [1378, 0]
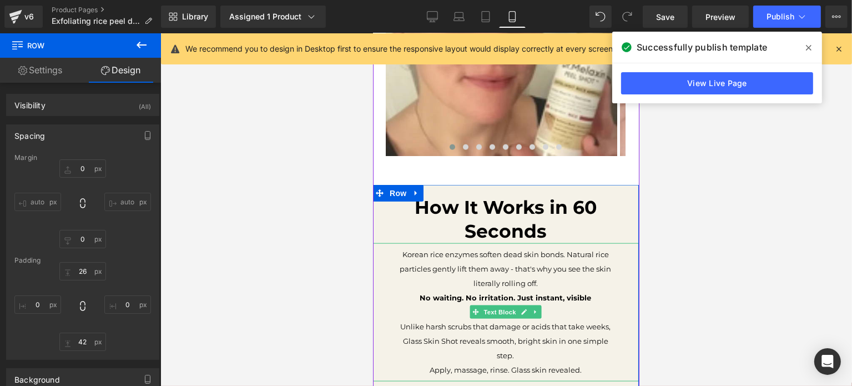
click at [500, 255] on p "Korean rice enzymes soften dead skin bonds. Natural rice particles gently lift …" at bounding box center [505, 268] width 222 height 43
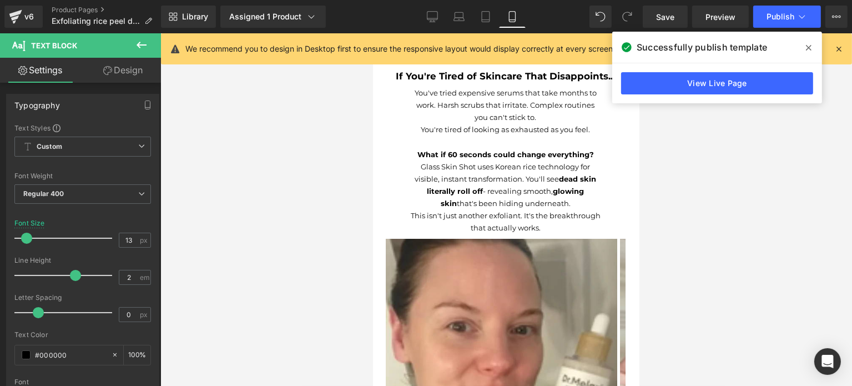
scroll to position [1085, 0]
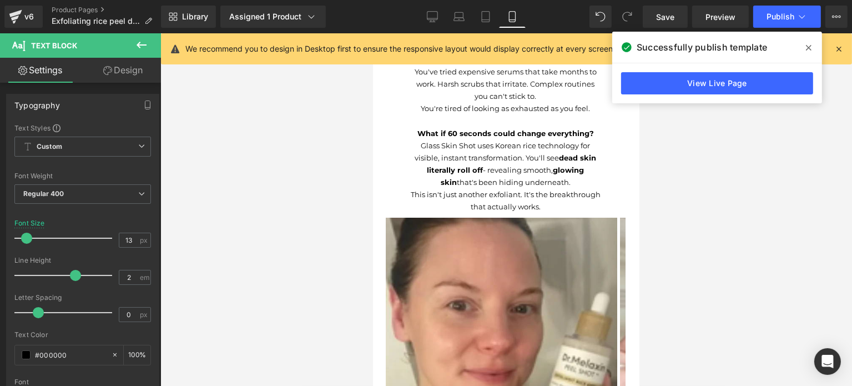
click at [462, 147] on p "Glass Skin Shot uses Korean rice technology for visible, instant transformation…" at bounding box center [505, 163] width 192 height 49
click at [134, 279] on input "1.7" at bounding box center [128, 277] width 19 height 14
click at [129, 274] on input "1.7" at bounding box center [128, 277] width 19 height 14
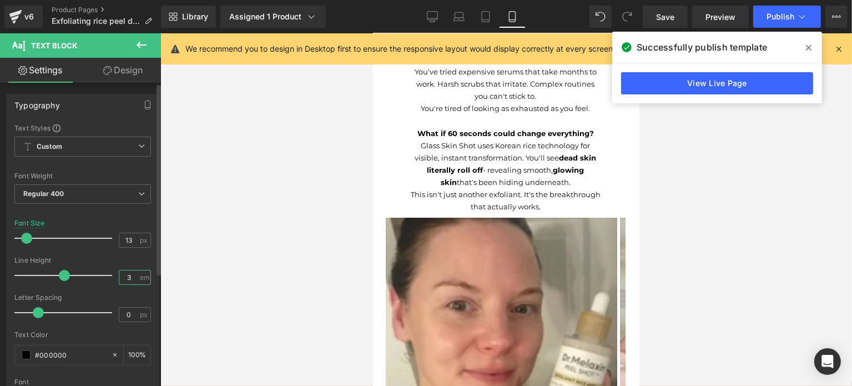
type input "3"
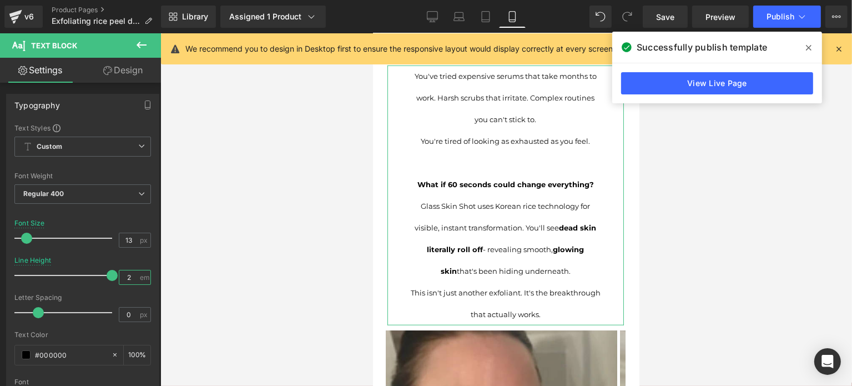
type input "2"
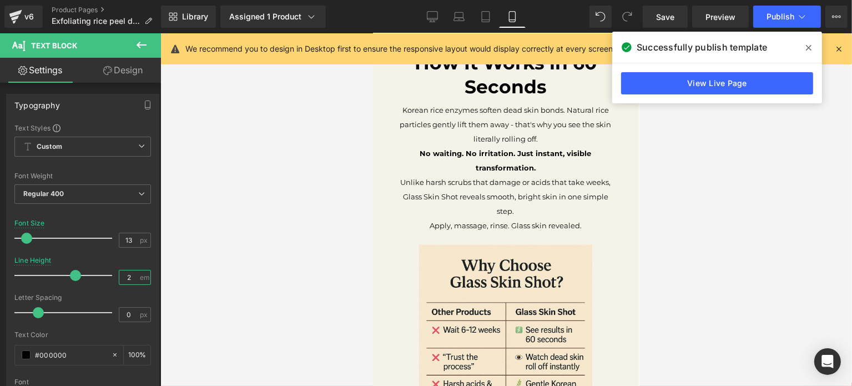
scroll to position [1538, 0]
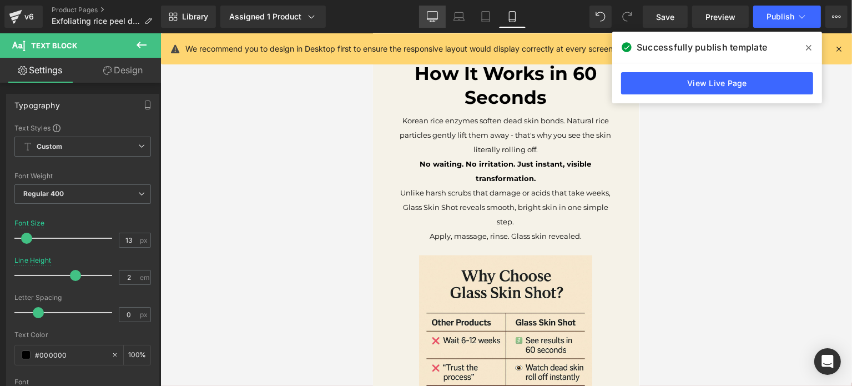
click at [437, 14] on icon at bounding box center [432, 16] width 11 height 11
type input "18"
type input "1.7"
type input "100"
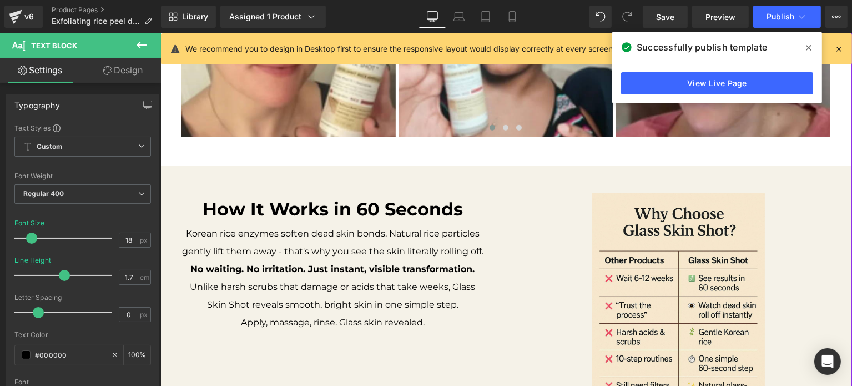
scroll to position [1014, 0]
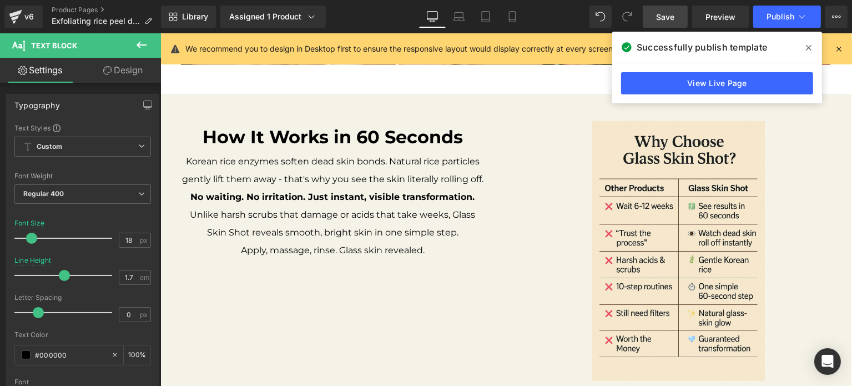
click at [657, 18] on span "Save" at bounding box center [665, 17] width 18 height 12
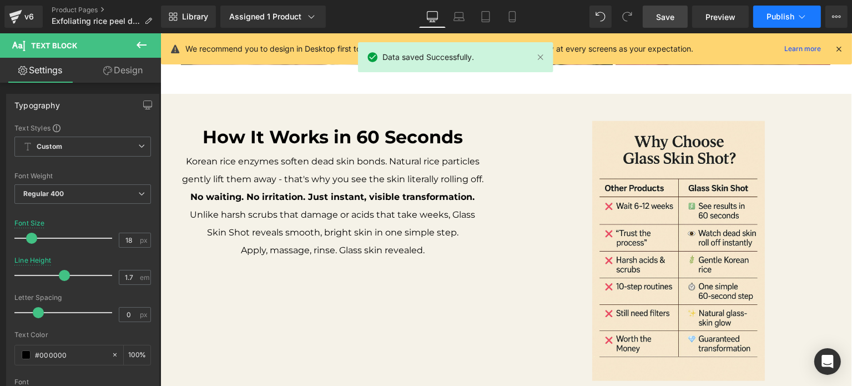
click at [766, 16] on button "Publish" at bounding box center [787, 17] width 68 height 22
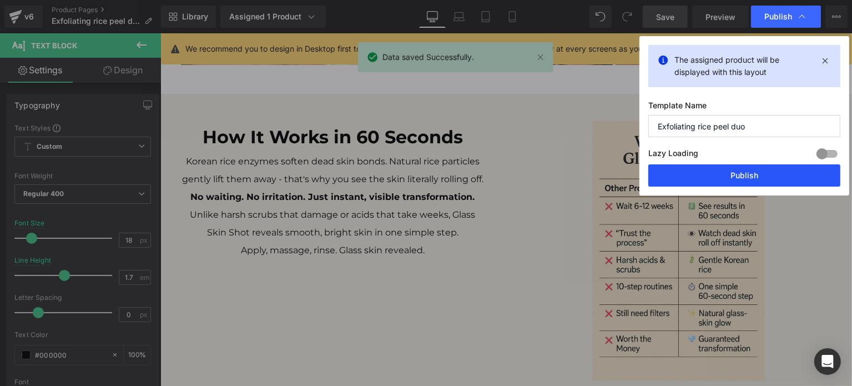
click at [699, 173] on button "Publish" at bounding box center [744, 175] width 192 height 22
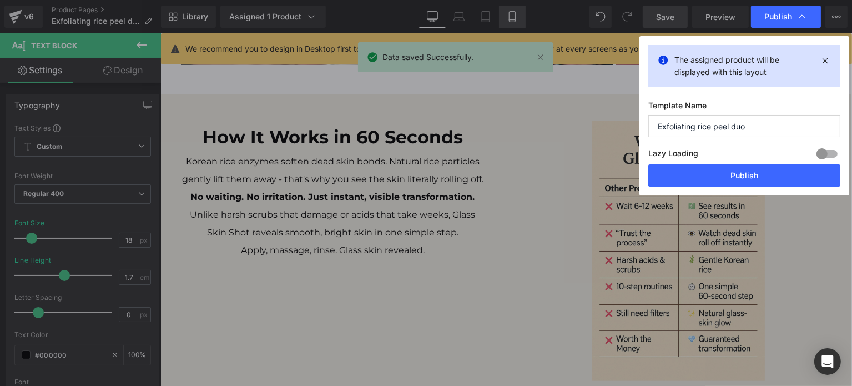
click at [507, 18] on icon at bounding box center [512, 16] width 11 height 11
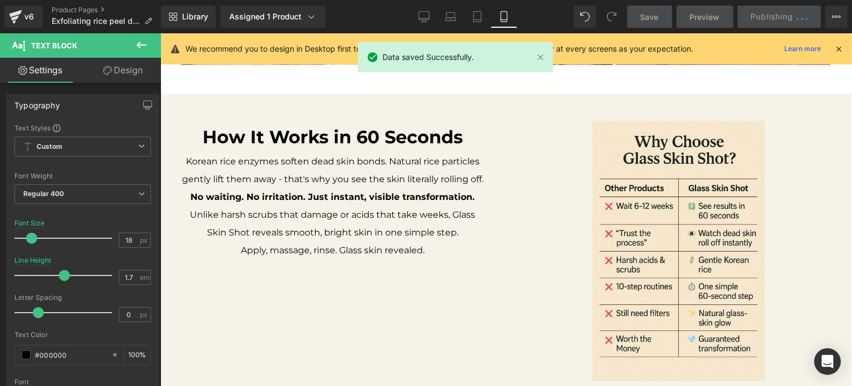
type input "13"
type input "2"
type input "100"
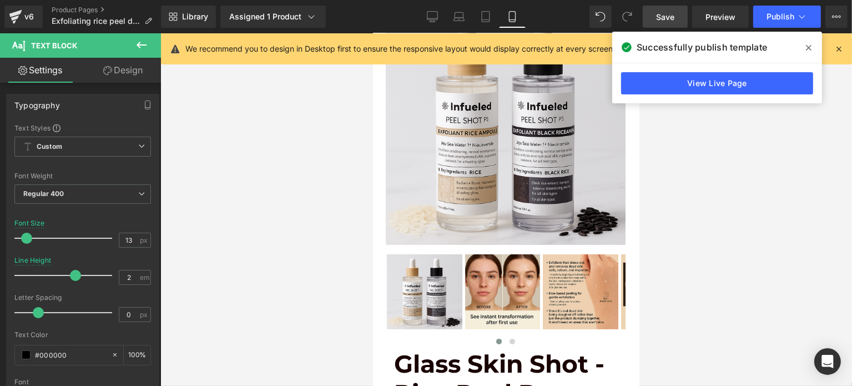
scroll to position [0, 0]
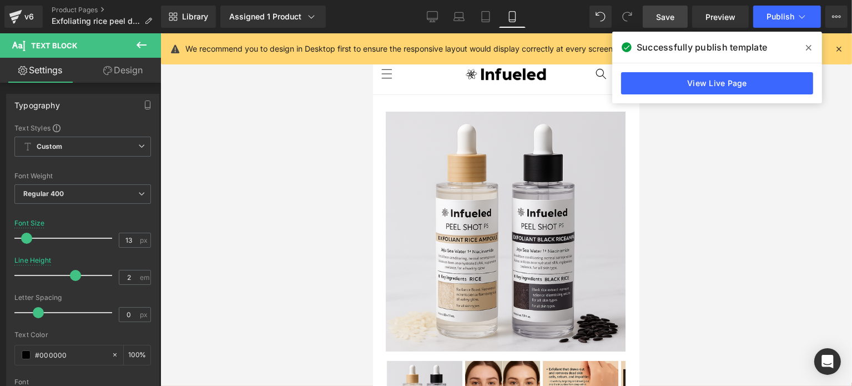
drag, startPoint x: 631, startPoint y: 149, endPoint x: 1038, endPoint y: 44, distance: 420.7
